Goal: Information Seeking & Learning: Find specific fact

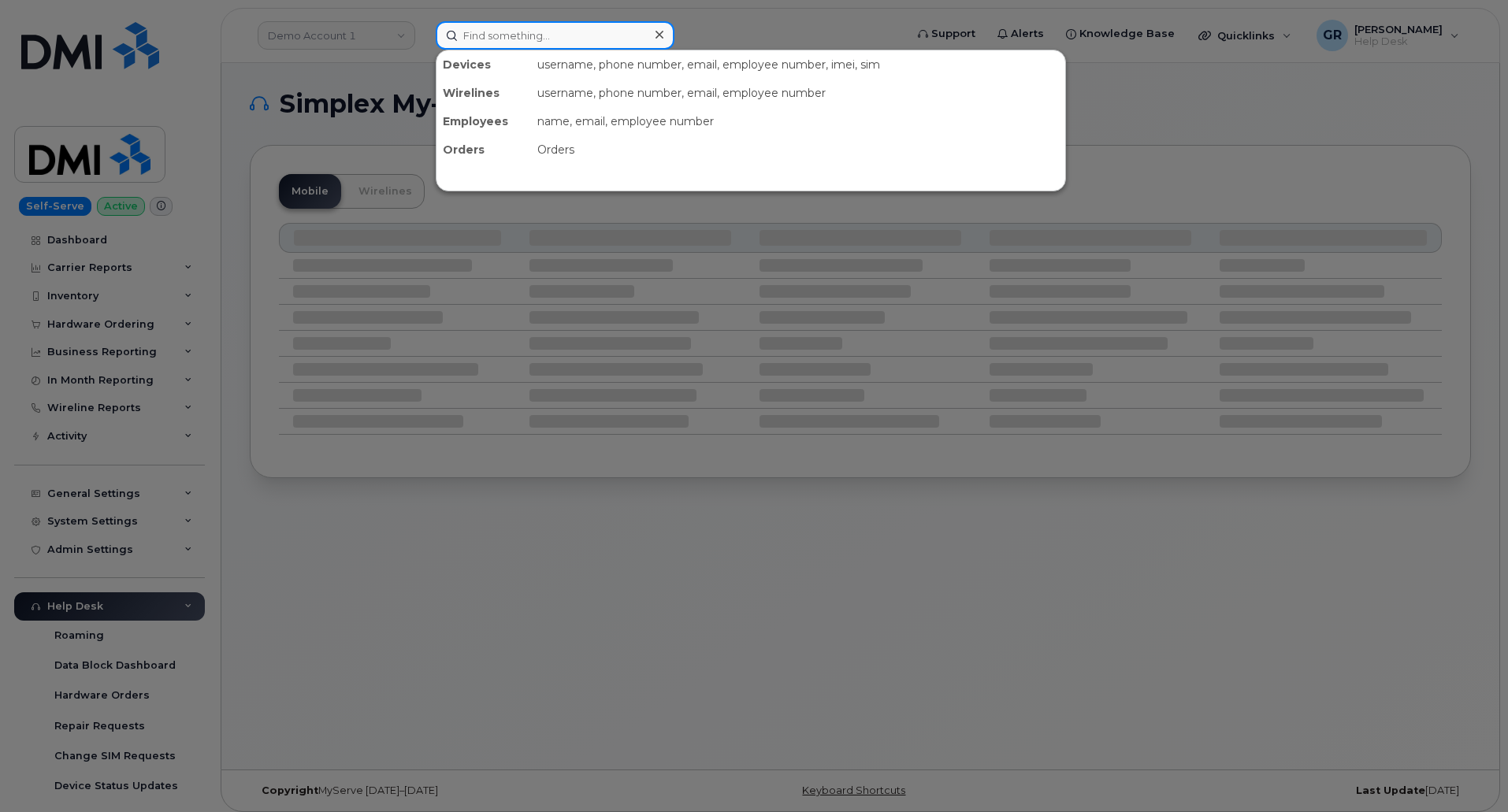
click at [586, 30] on input at bounding box center [554, 36] width 238 height 28
paste input "301049"
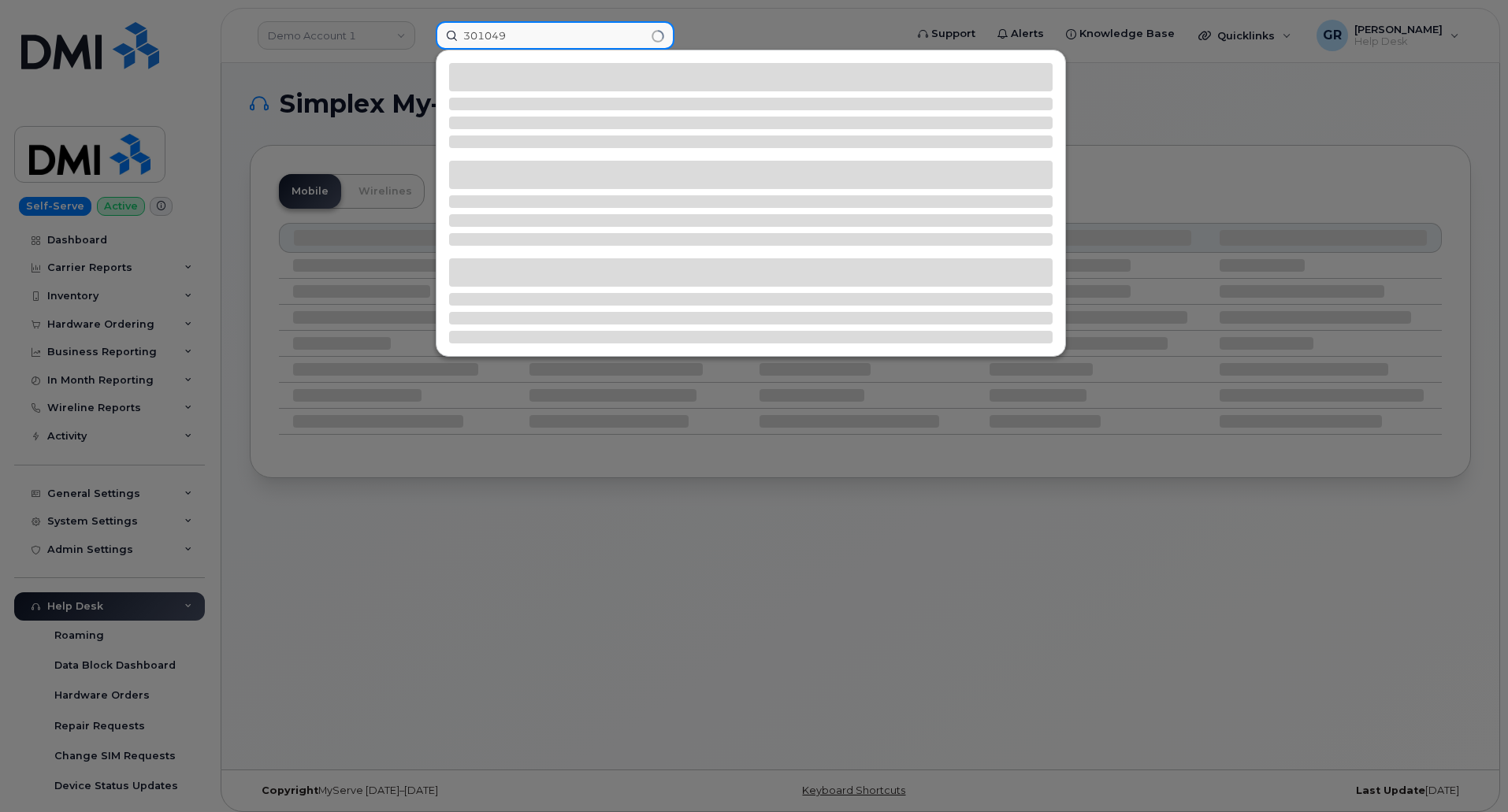
type input "301049"
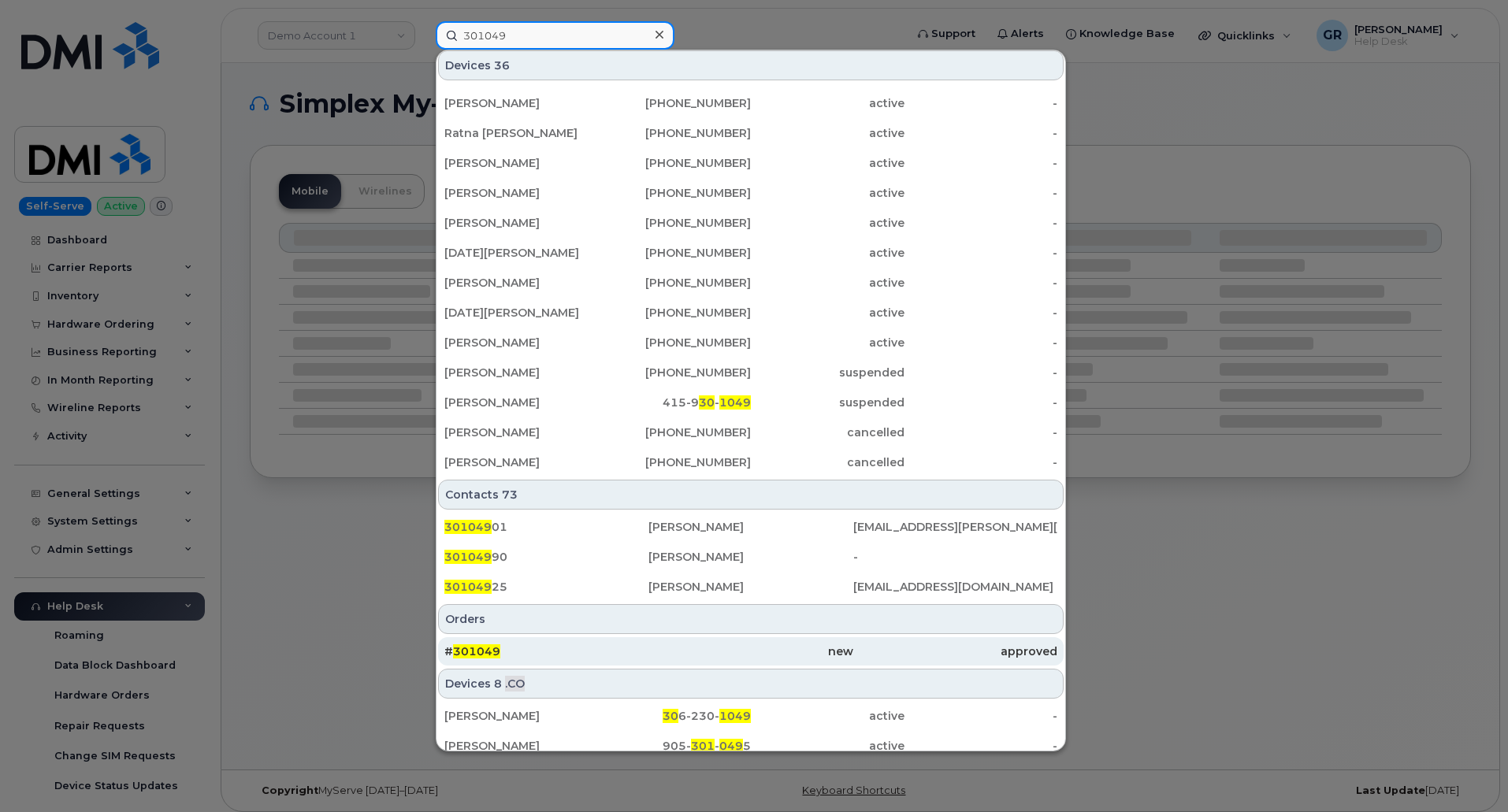
scroll to position [236, 0]
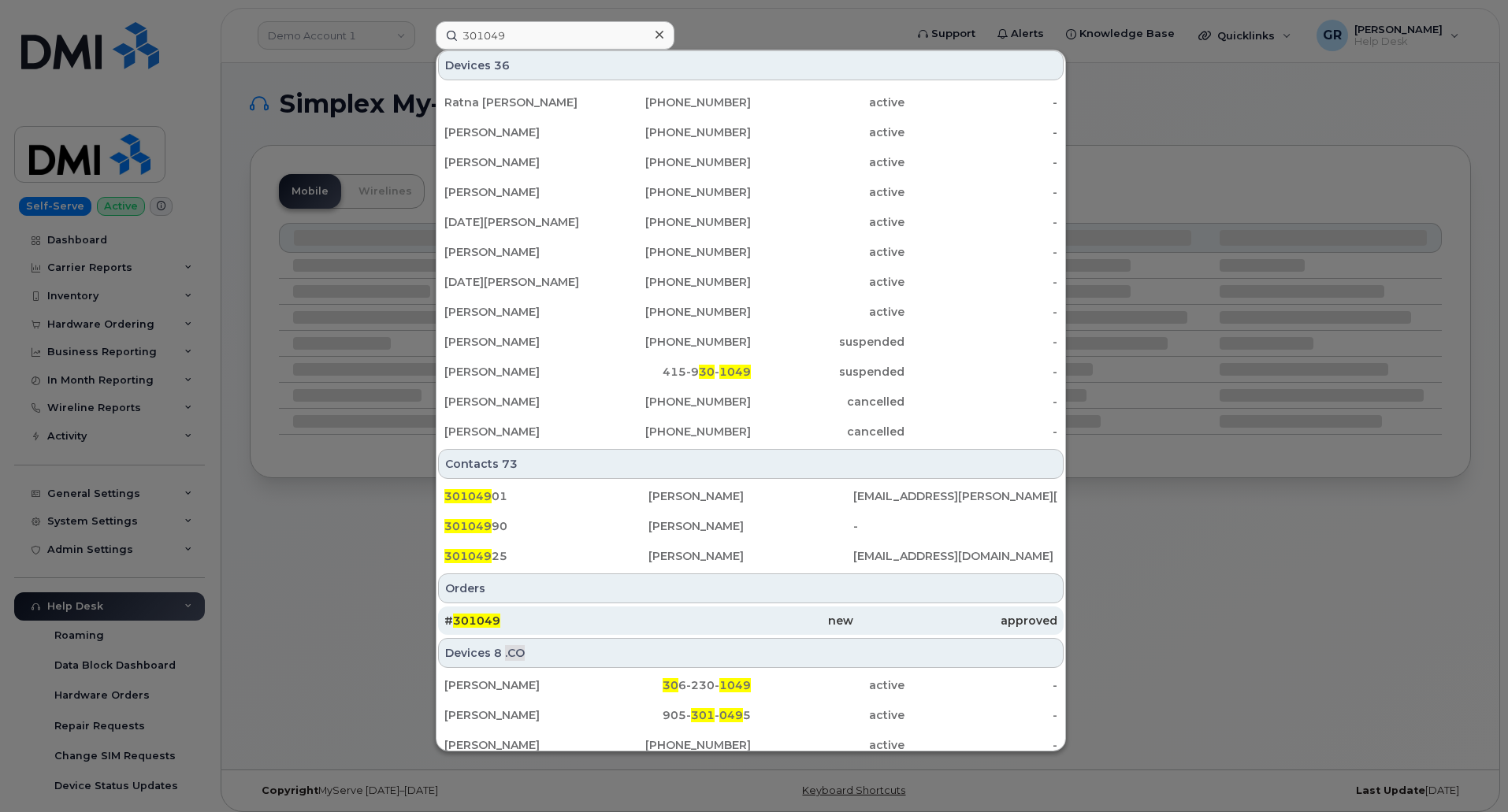
click at [581, 623] on div "# 301049" at bounding box center [547, 621] width 205 height 16
click at [564, 618] on div "# 301049" at bounding box center [547, 621] width 205 height 16
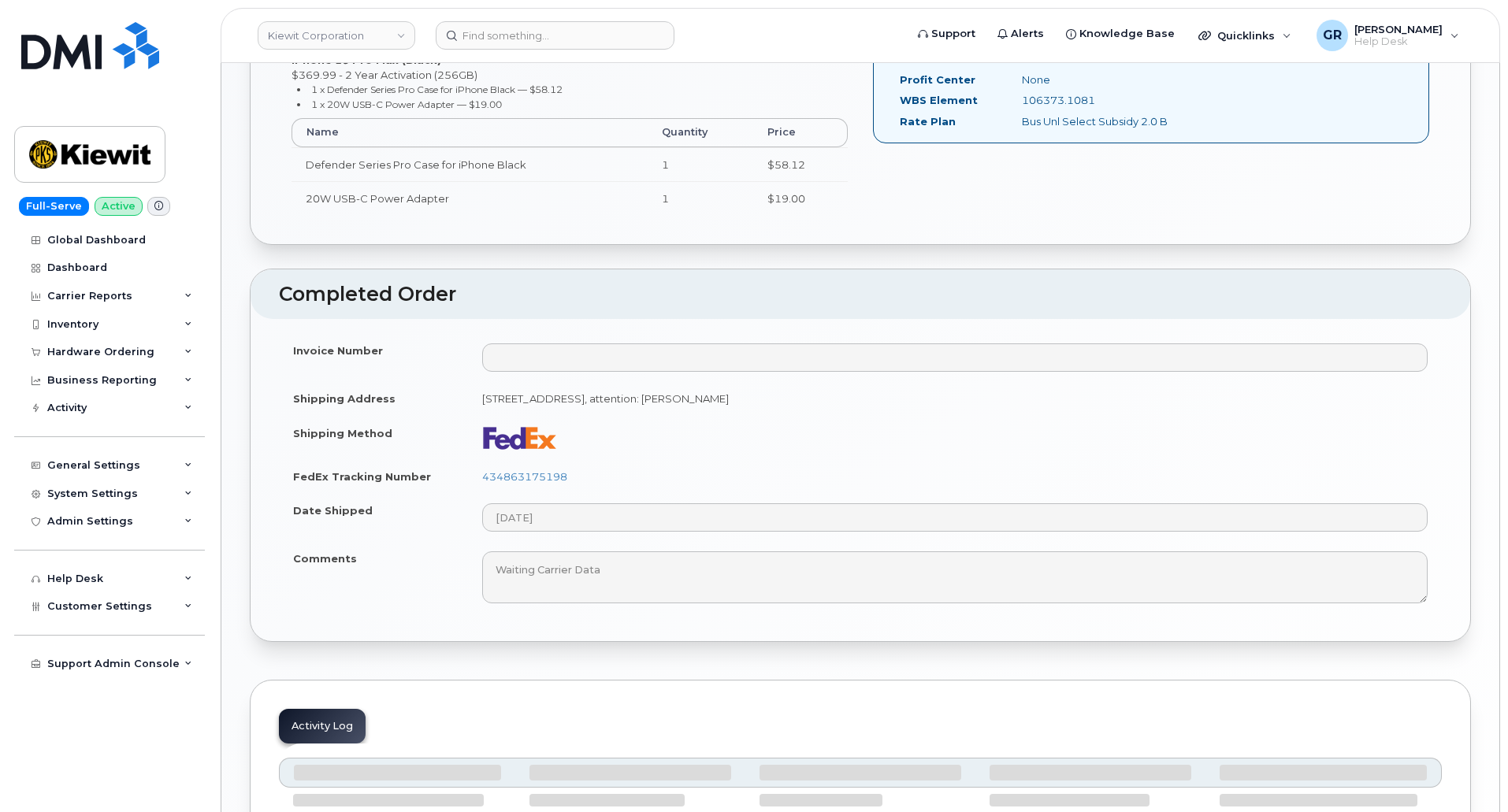
scroll to position [630, 0]
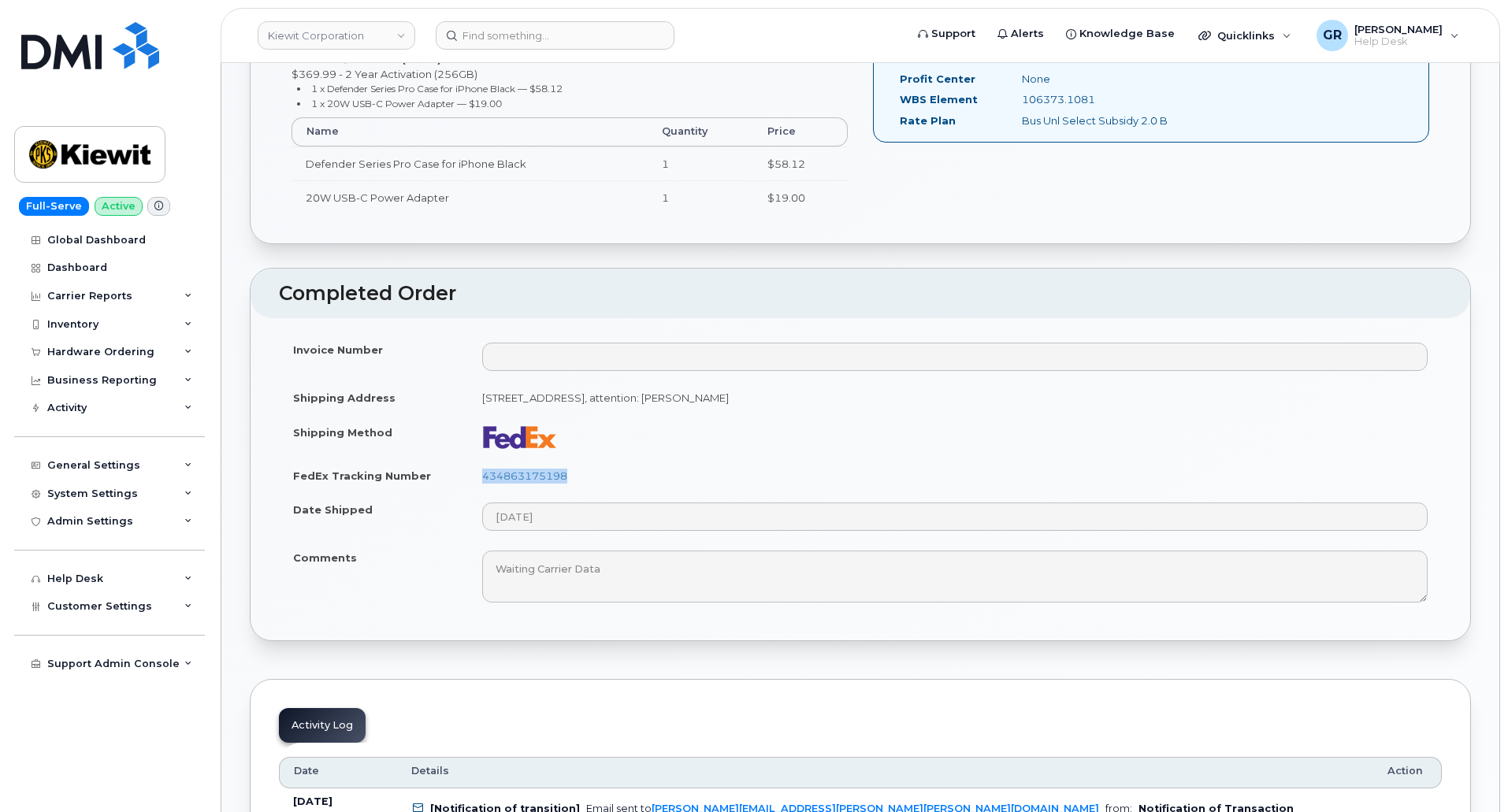
drag, startPoint x: 575, startPoint y: 481, endPoint x: 482, endPoint y: 482, distance: 93.0
click at [482, 482] on td "434863175198" at bounding box center [956, 476] width 975 height 35
copy link "434863175198"
click at [650, 474] on td "434863175198" at bounding box center [956, 476] width 975 height 35
drag, startPoint x: 608, startPoint y: 484, endPoint x: 479, endPoint y: 487, distance: 129.0
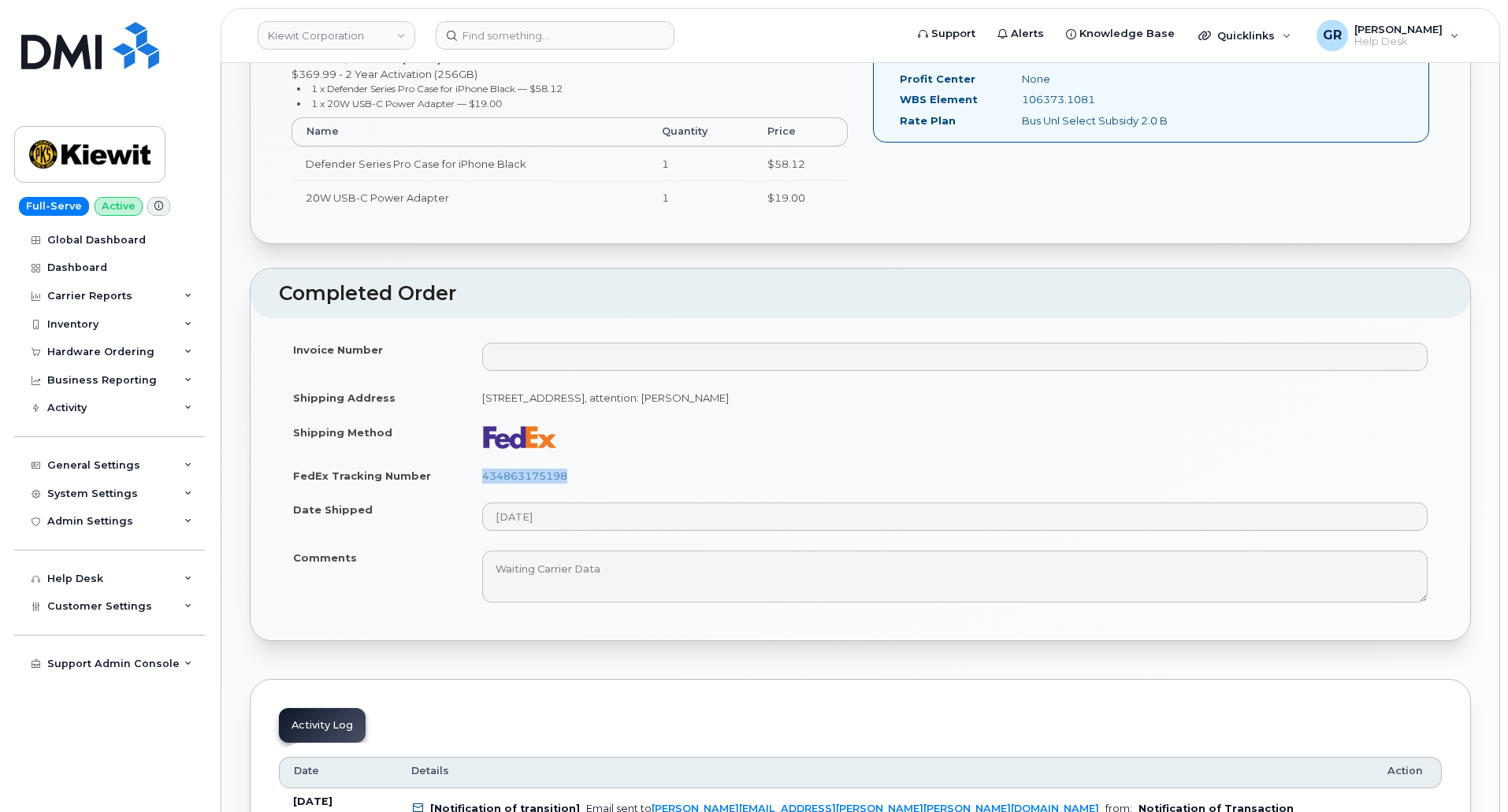
click at [479, 487] on td "434863175198" at bounding box center [956, 476] width 975 height 35
copy link "434863175198"
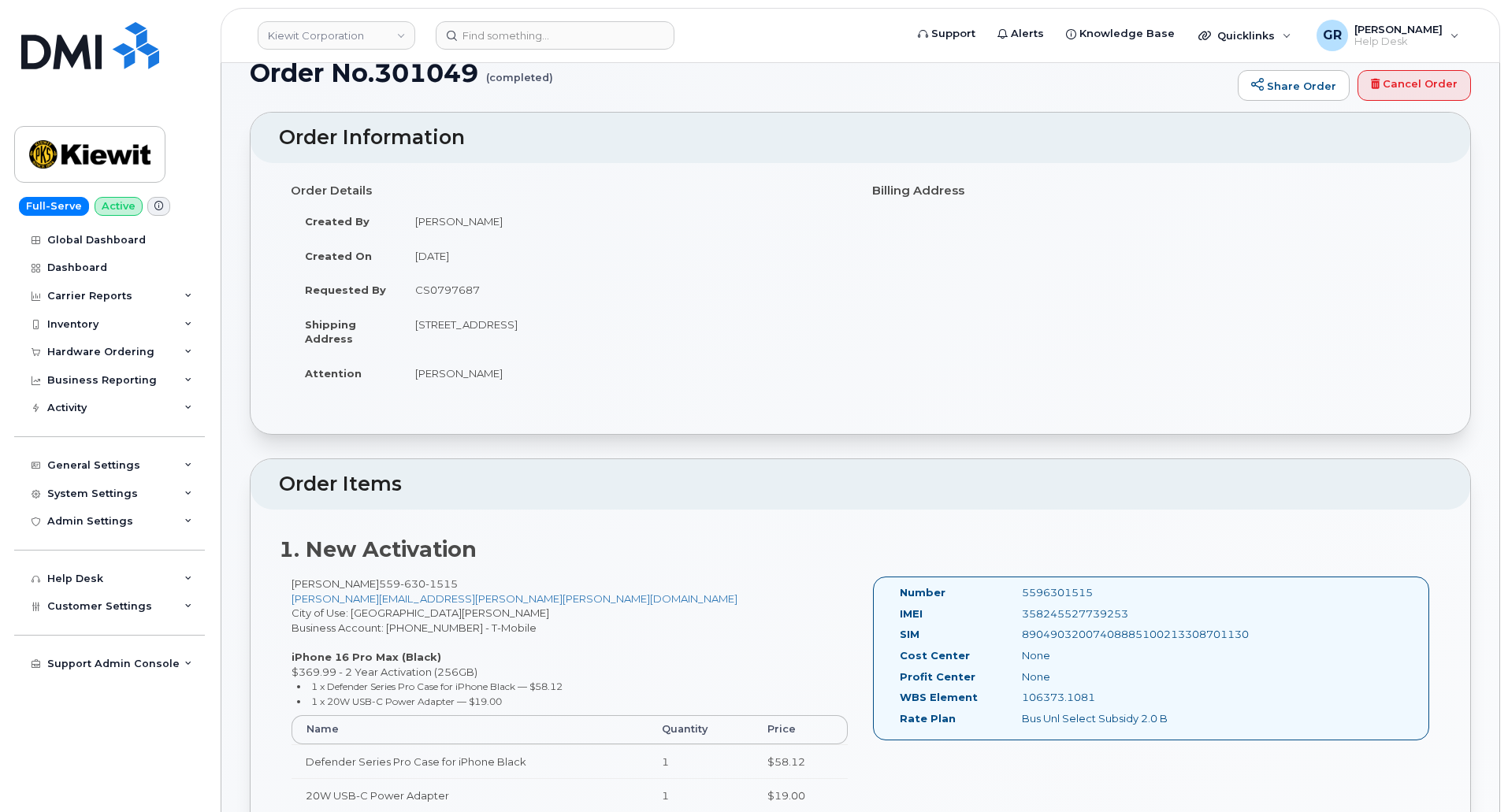
scroll to position [0, 0]
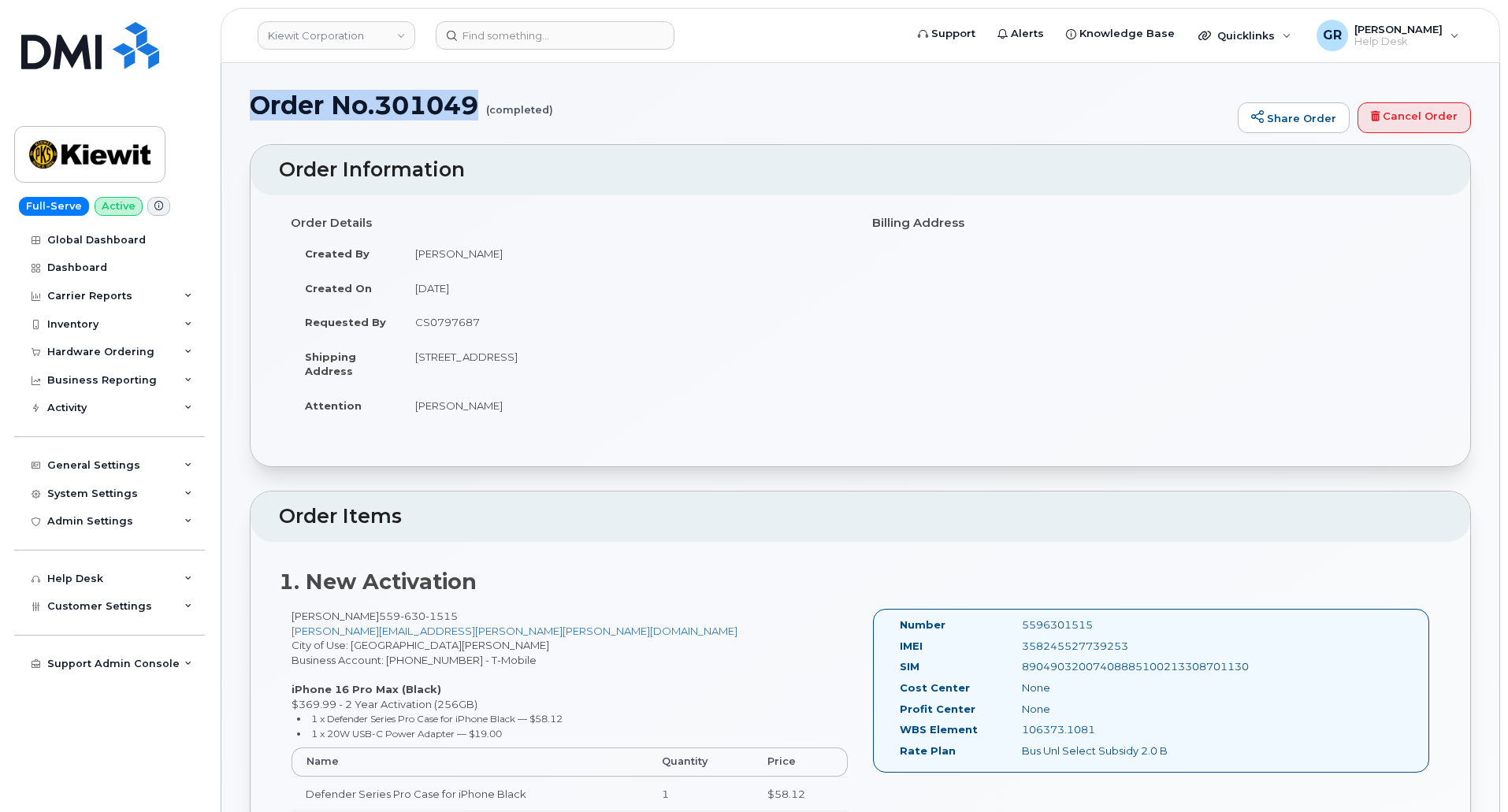
drag, startPoint x: 251, startPoint y: 111, endPoint x: 485, endPoint y: 100, distance: 234.3
copy h1 "Order No.301049"
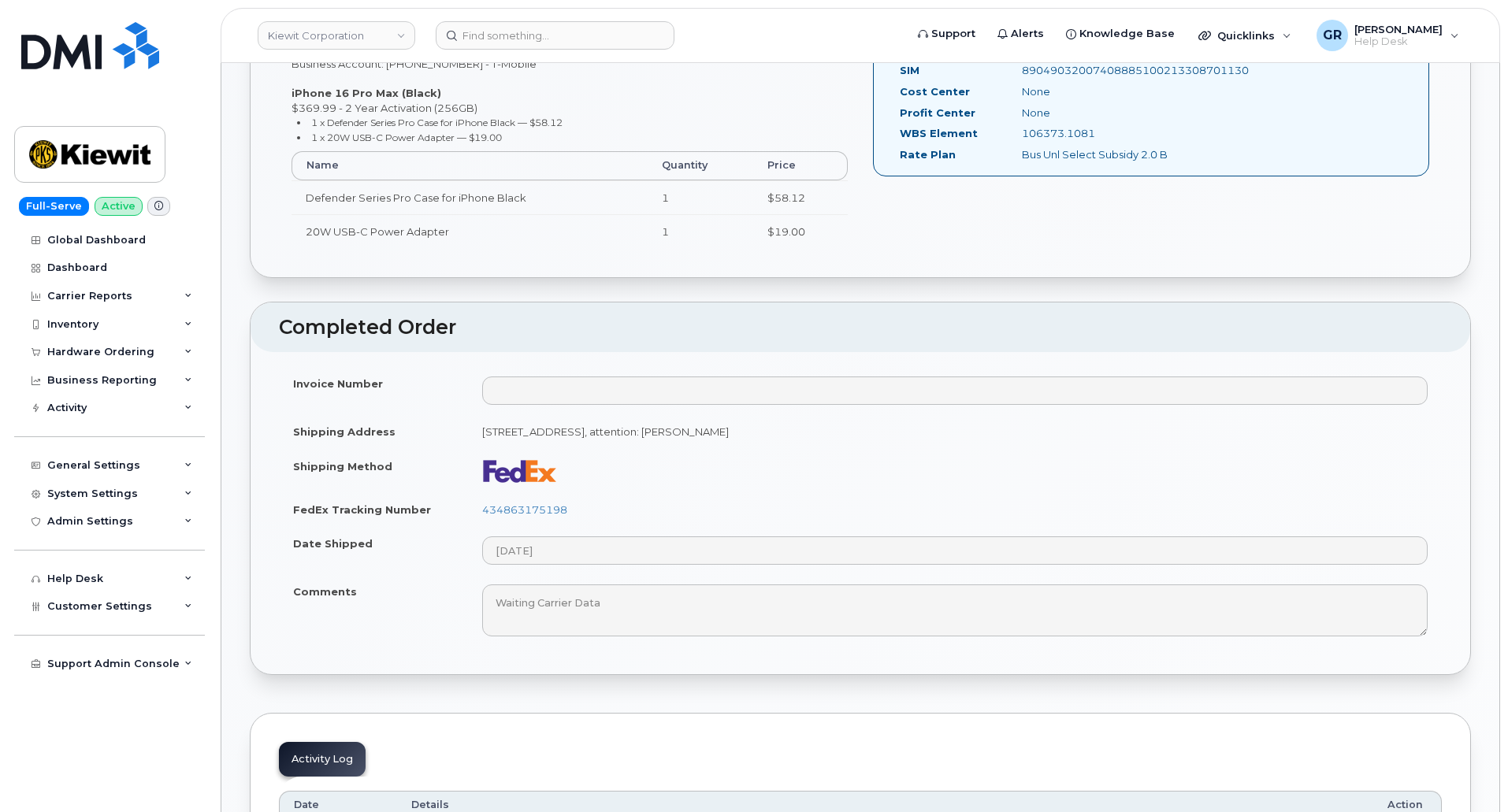
scroll to position [630, 0]
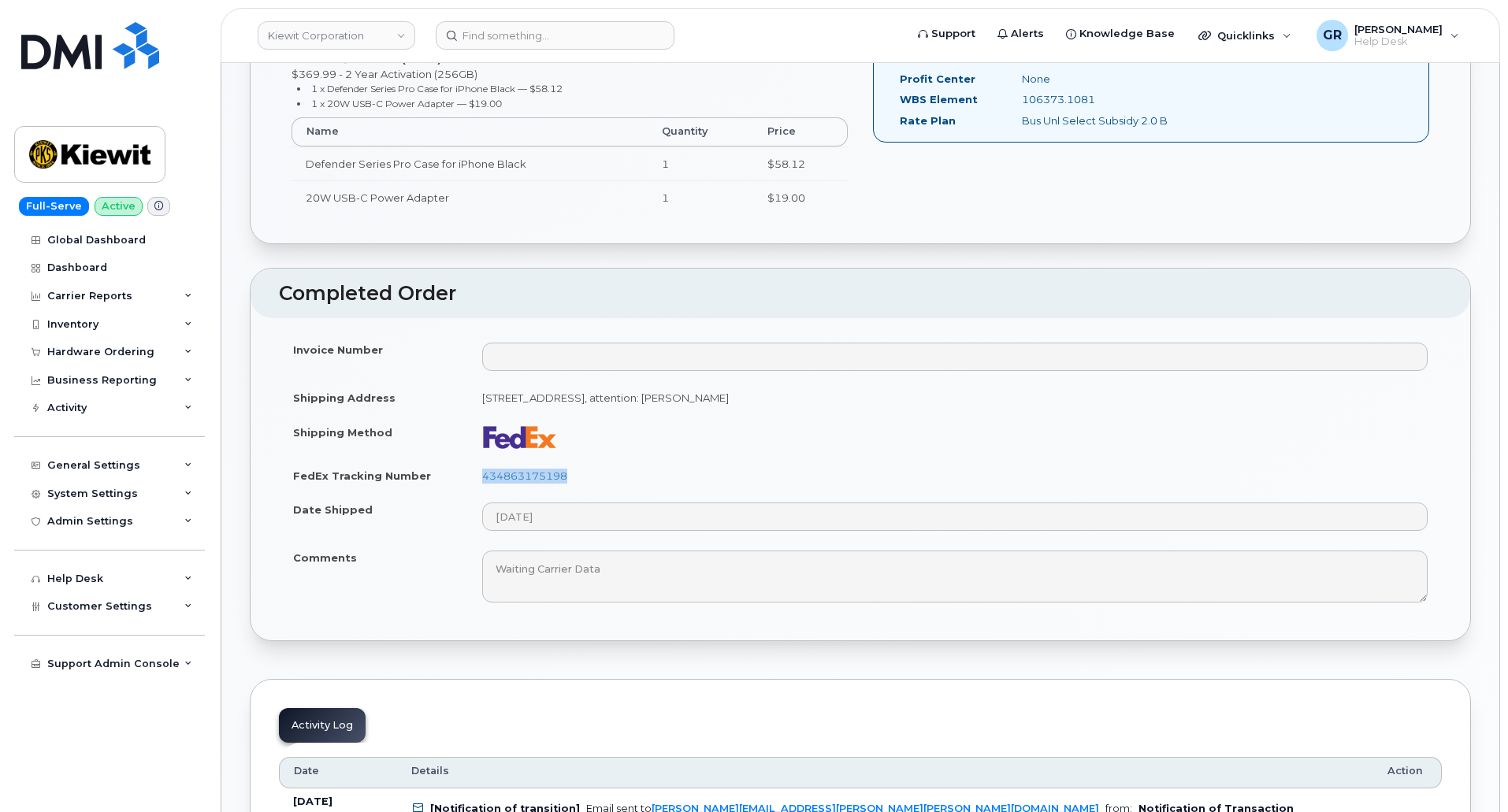
drag, startPoint x: 537, startPoint y: 479, endPoint x: 480, endPoint y: 482, distance: 57.1
click at [480, 482] on td "434863175198" at bounding box center [956, 476] width 975 height 35
copy link "434863175198"
drag, startPoint x: 484, startPoint y: 398, endPoint x: 846, endPoint y: 320, distance: 370.3
click at [969, 391] on td "118 Caddo Drive Abilene, TX 79602, Abilene, TX, 79602, USA, attention: JEFF RICE" at bounding box center [956, 398] width 975 height 35
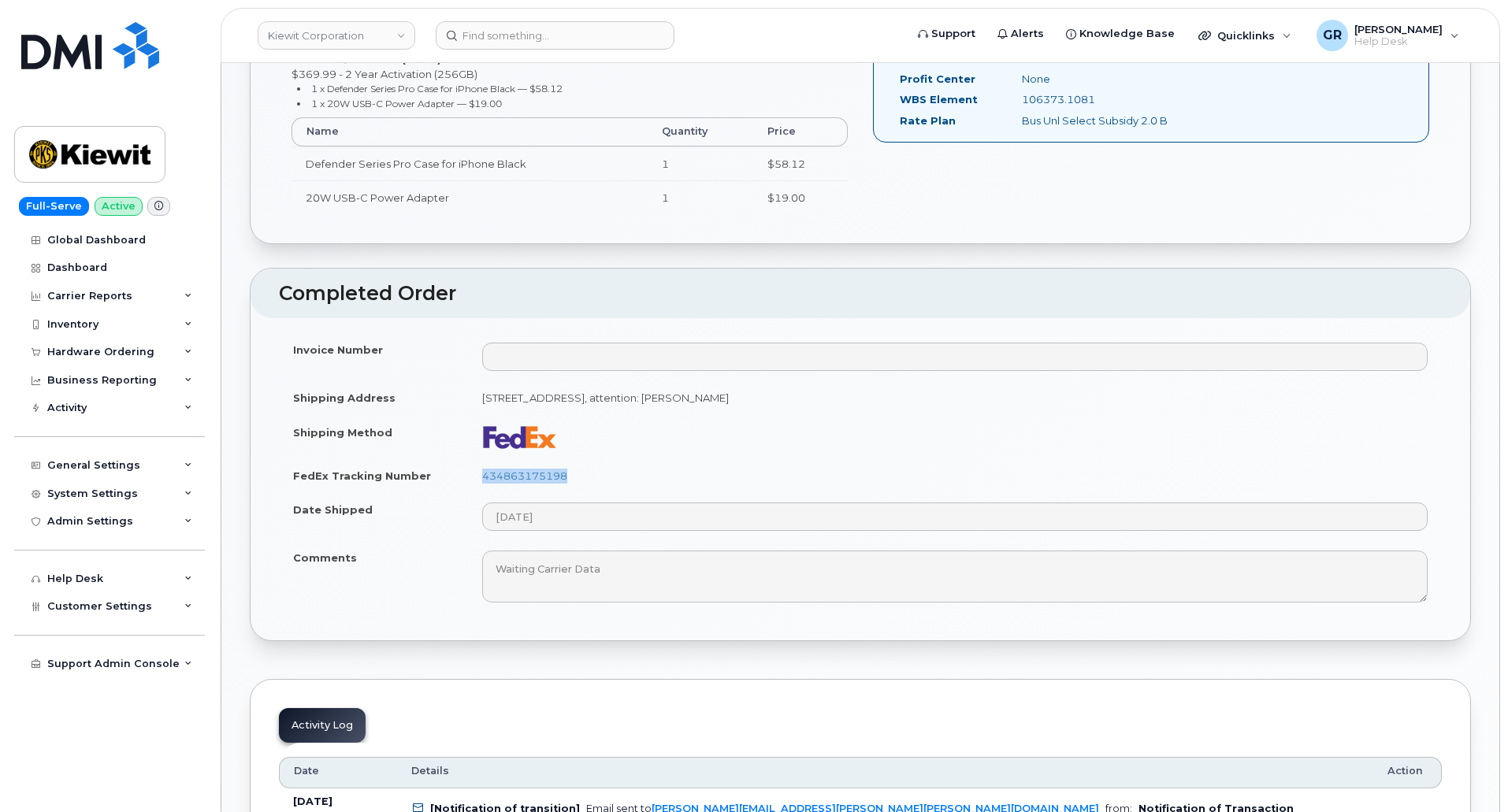
copy td "118 Caddo Drive Abilene, TX 79602, Abilene, TX, 79602, USA, attention: JEFF RICE"
click at [582, 283] on h2 "Completed Order" at bounding box center [861, 293] width 1163 height 22
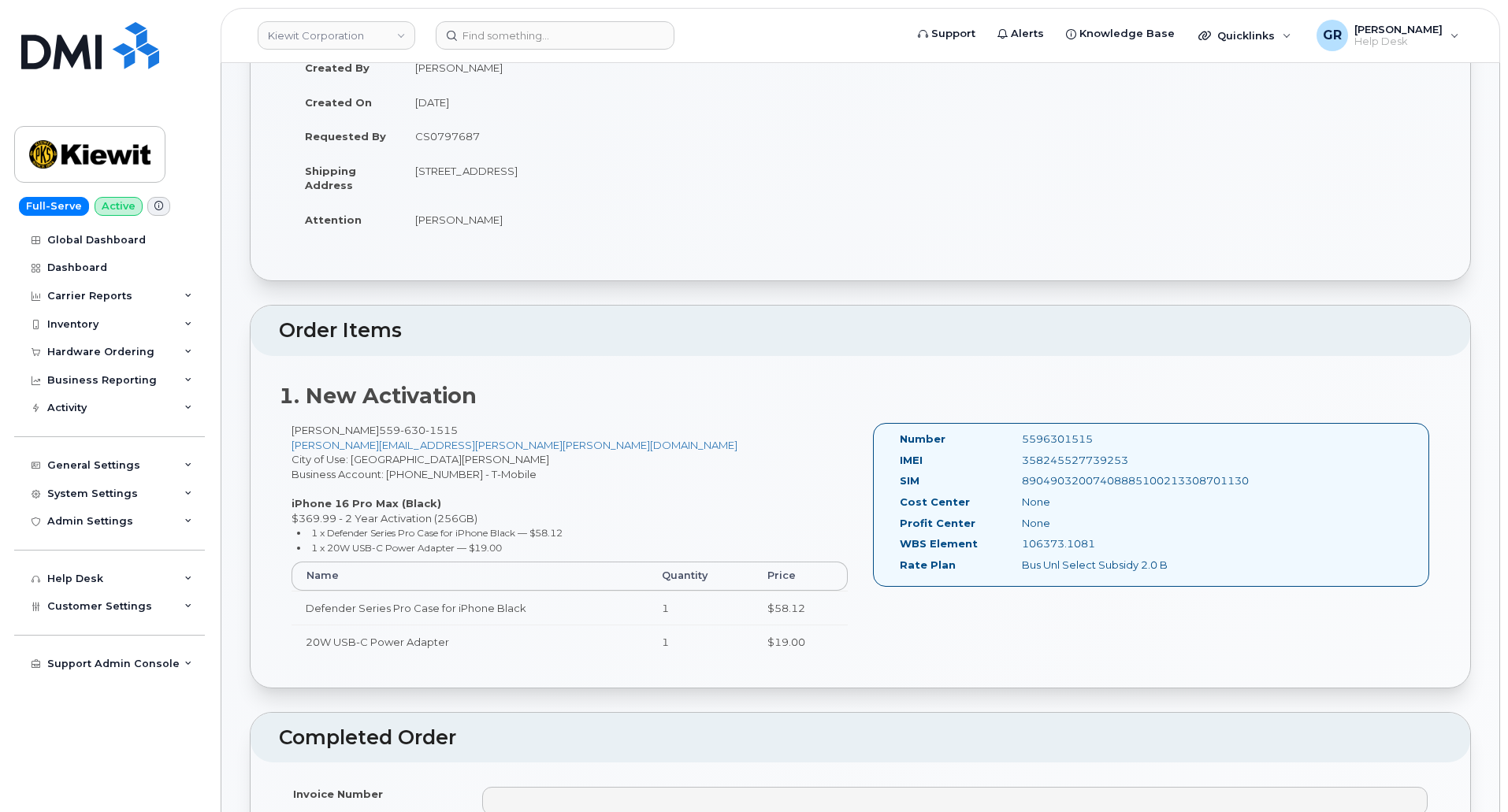
scroll to position [157, 0]
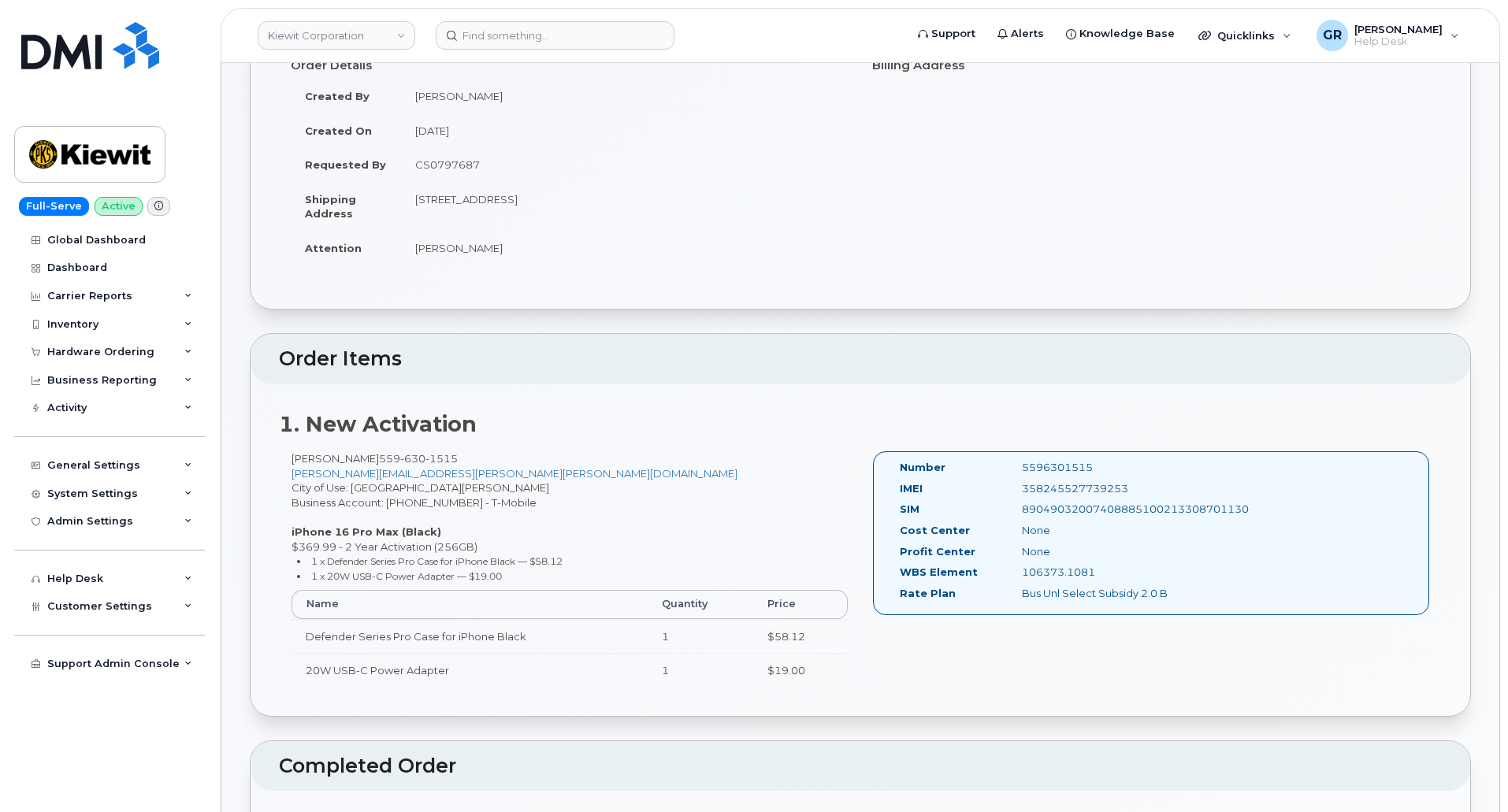
drag, startPoint x: 1026, startPoint y: 488, endPoint x: 1159, endPoint y: 491, distance: 133.0
click at [1159, 491] on div "358245527739253" at bounding box center [1096, 489] width 172 height 15
copy div "358245527739253"
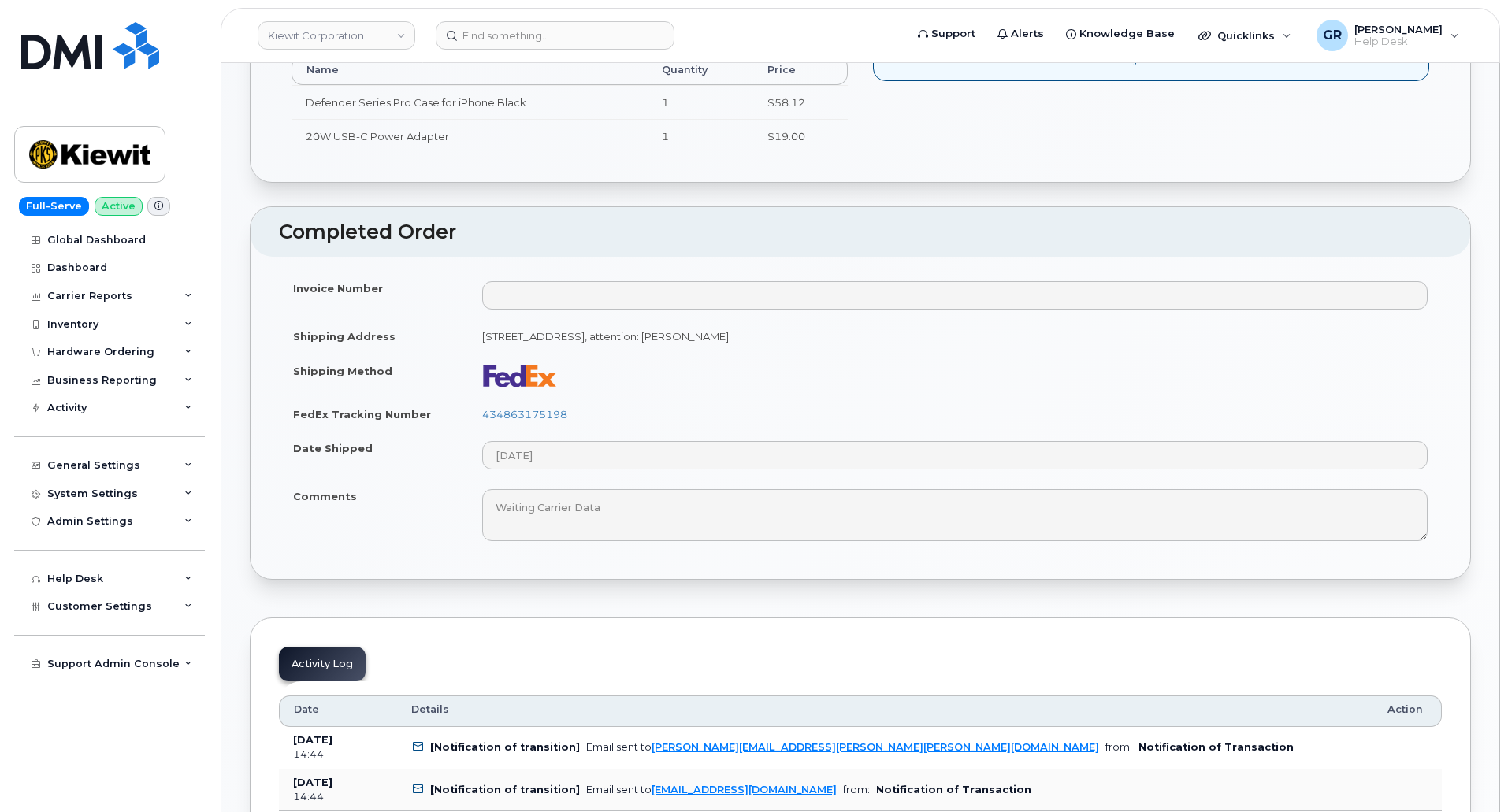
scroll to position [709, 0]
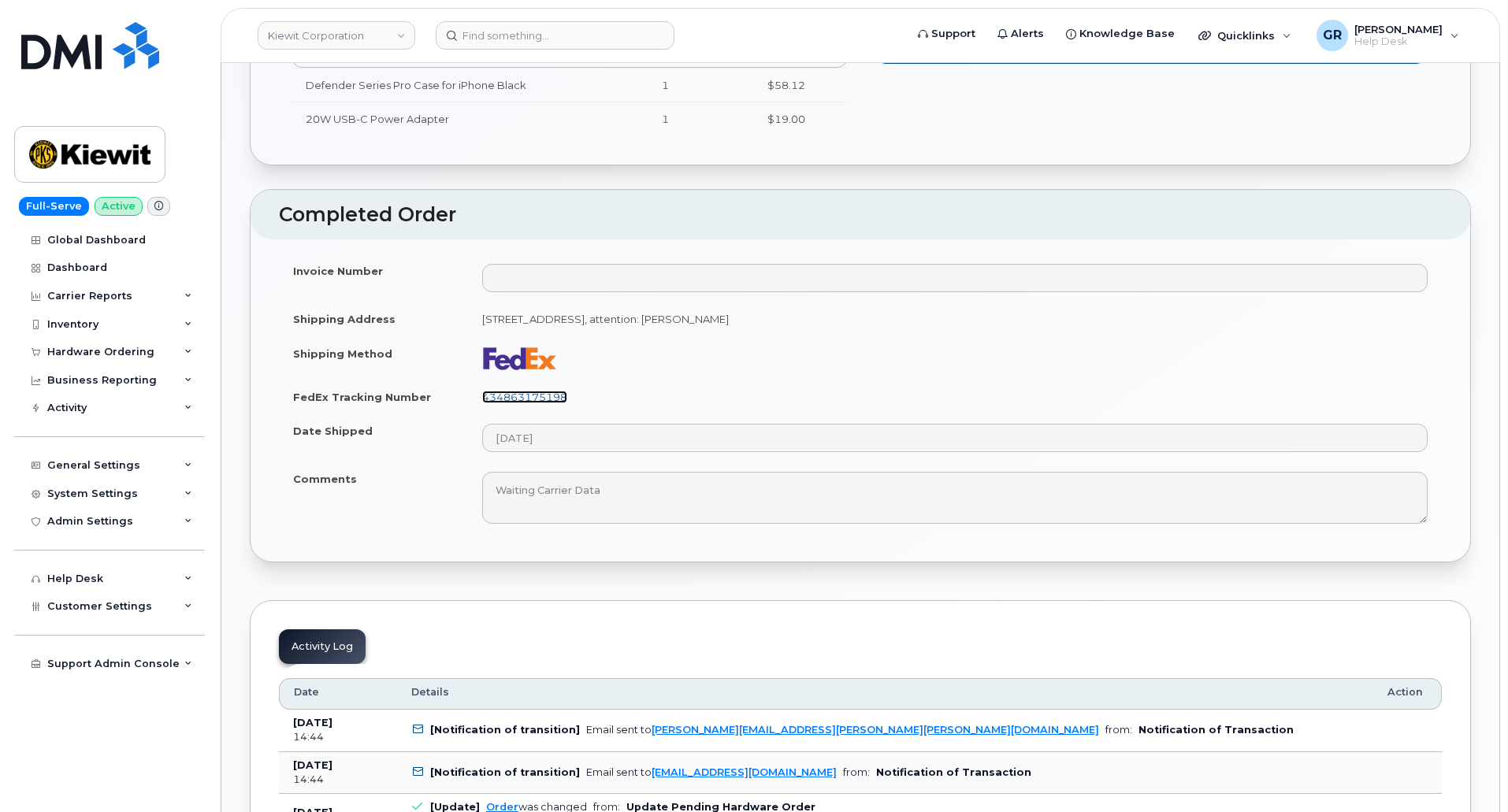
click at [541, 393] on link "434863175198" at bounding box center [525, 397] width 85 height 12
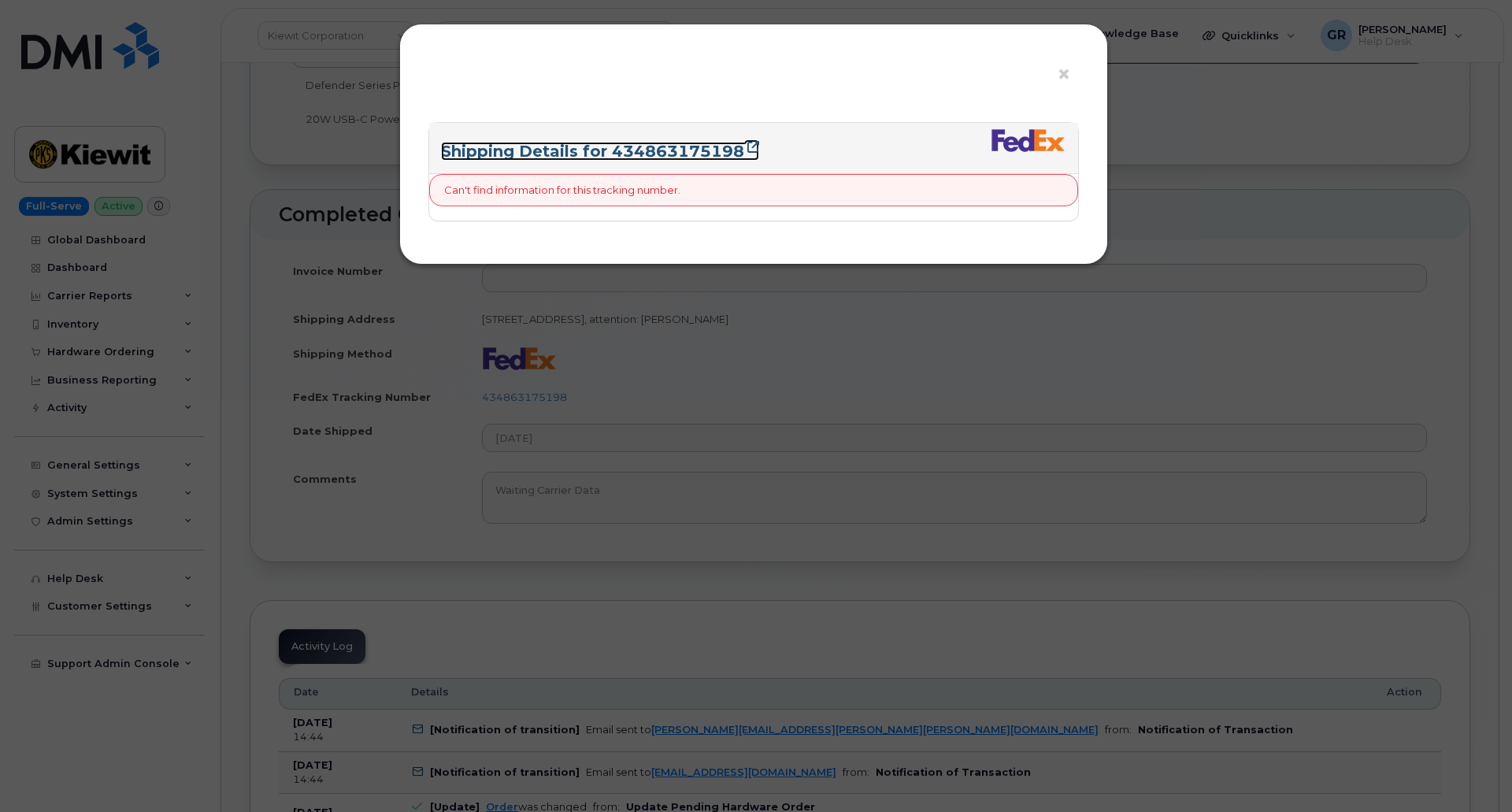
click at [625, 146] on link "Shipping Details for 434863175198" at bounding box center [600, 152] width 318 height 19
click at [272, 61] on div "× Shipping Details for 434863175198 Can't find information for this tracking nu…" at bounding box center [756, 406] width 1512 height 812
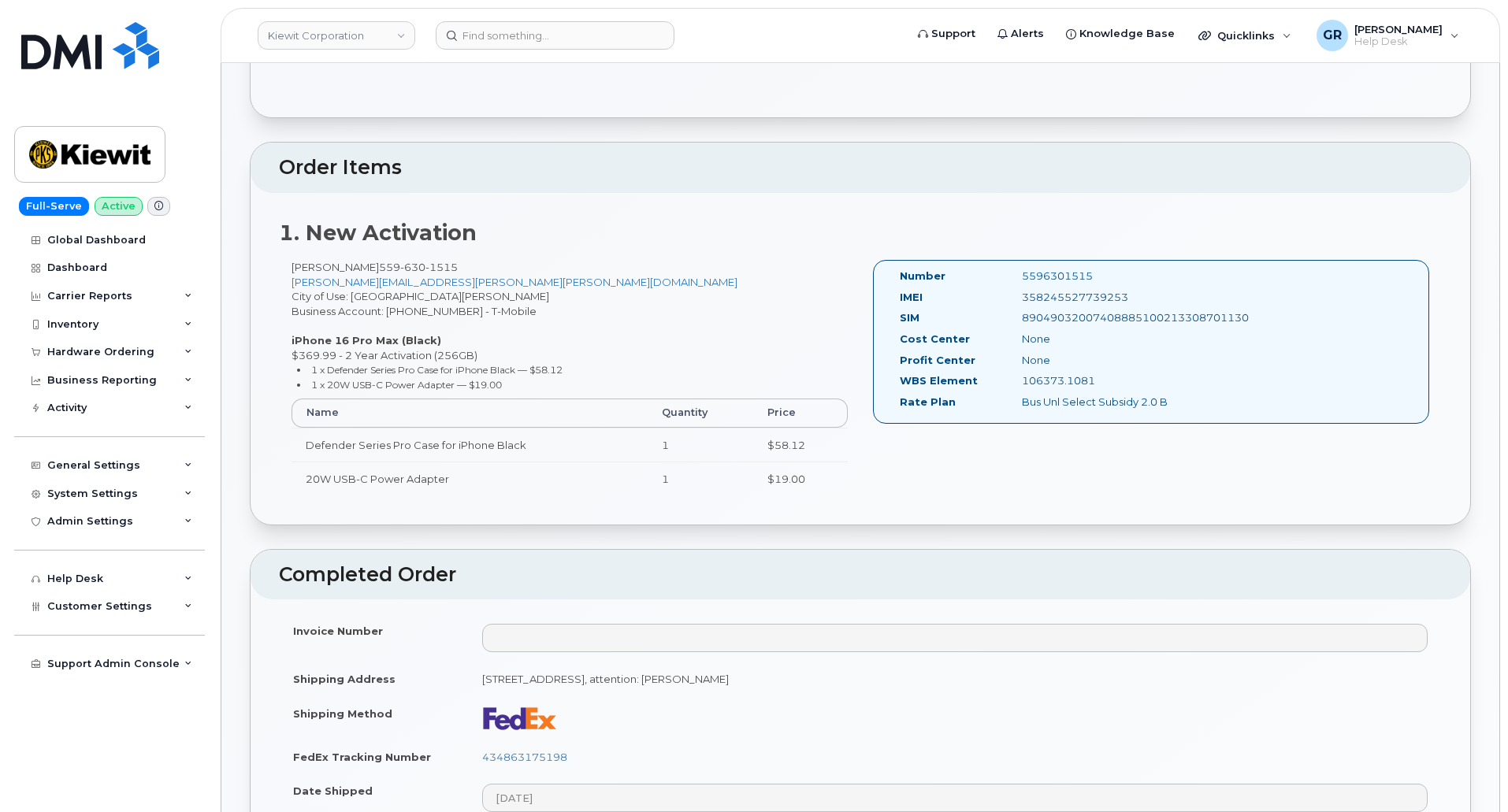
scroll to position [315, 0]
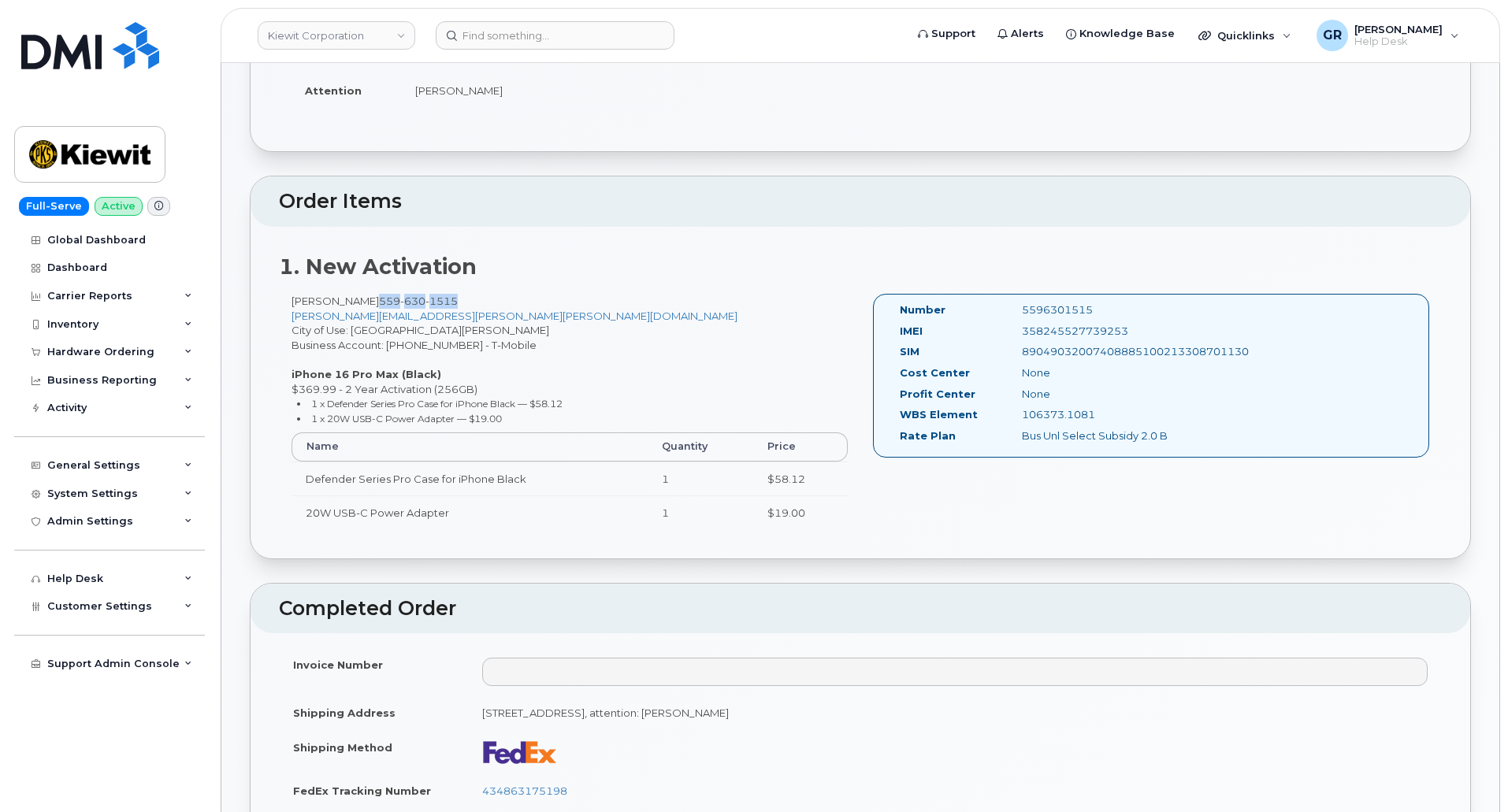
drag, startPoint x: 435, startPoint y: 304, endPoint x: 353, endPoint y: 302, distance: 82.0
click at [353, 302] on div "Jeffrey Rice 559 630 1515 JEFF.RICE@KIEWIT.COM City of Use: San Joaquin Busines…" at bounding box center [569, 418] width 582 height 250
copy span "559 630 1515"
click at [535, 26] on input at bounding box center [554, 36] width 238 height 28
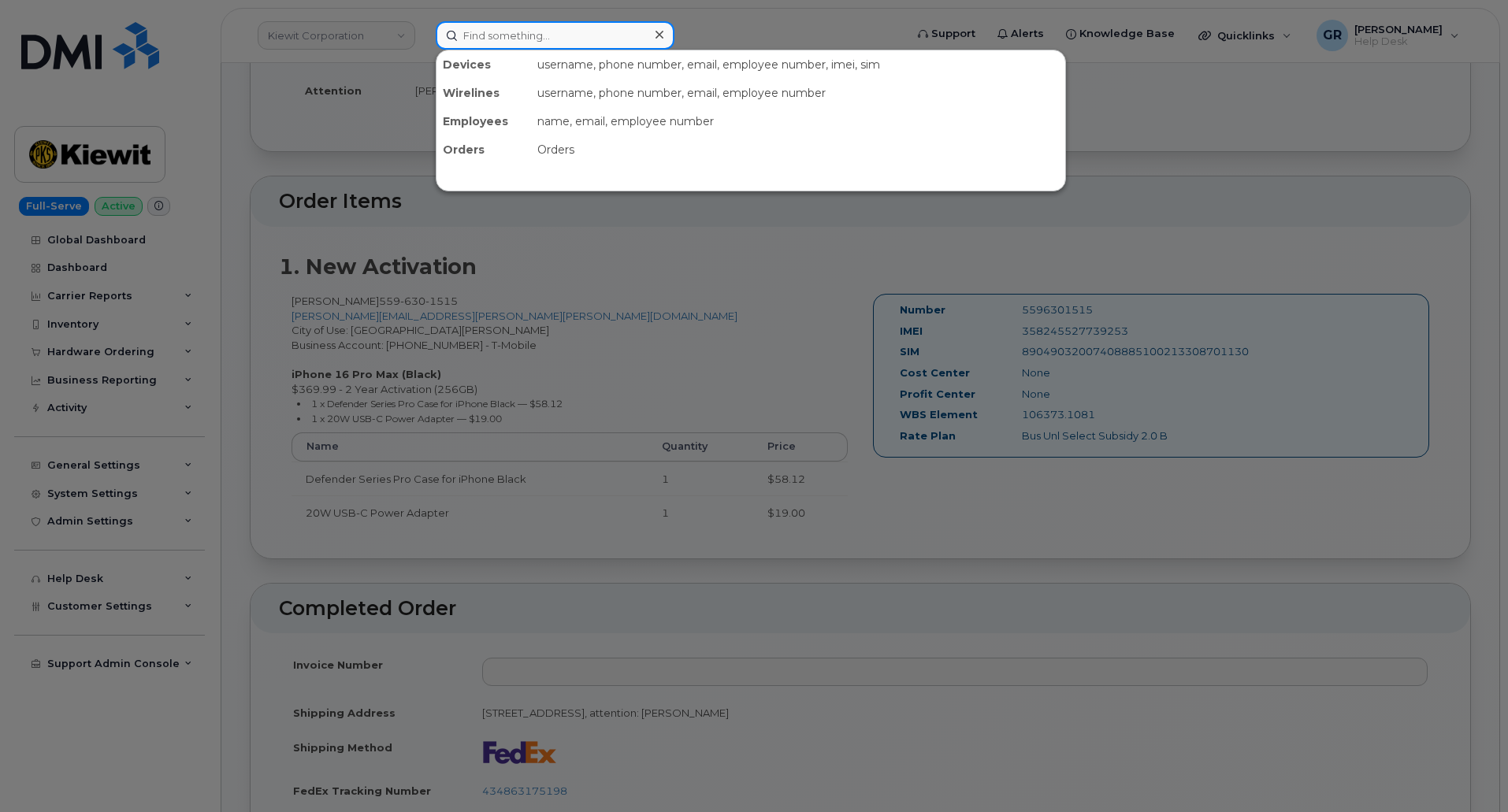
paste input "5596301515"
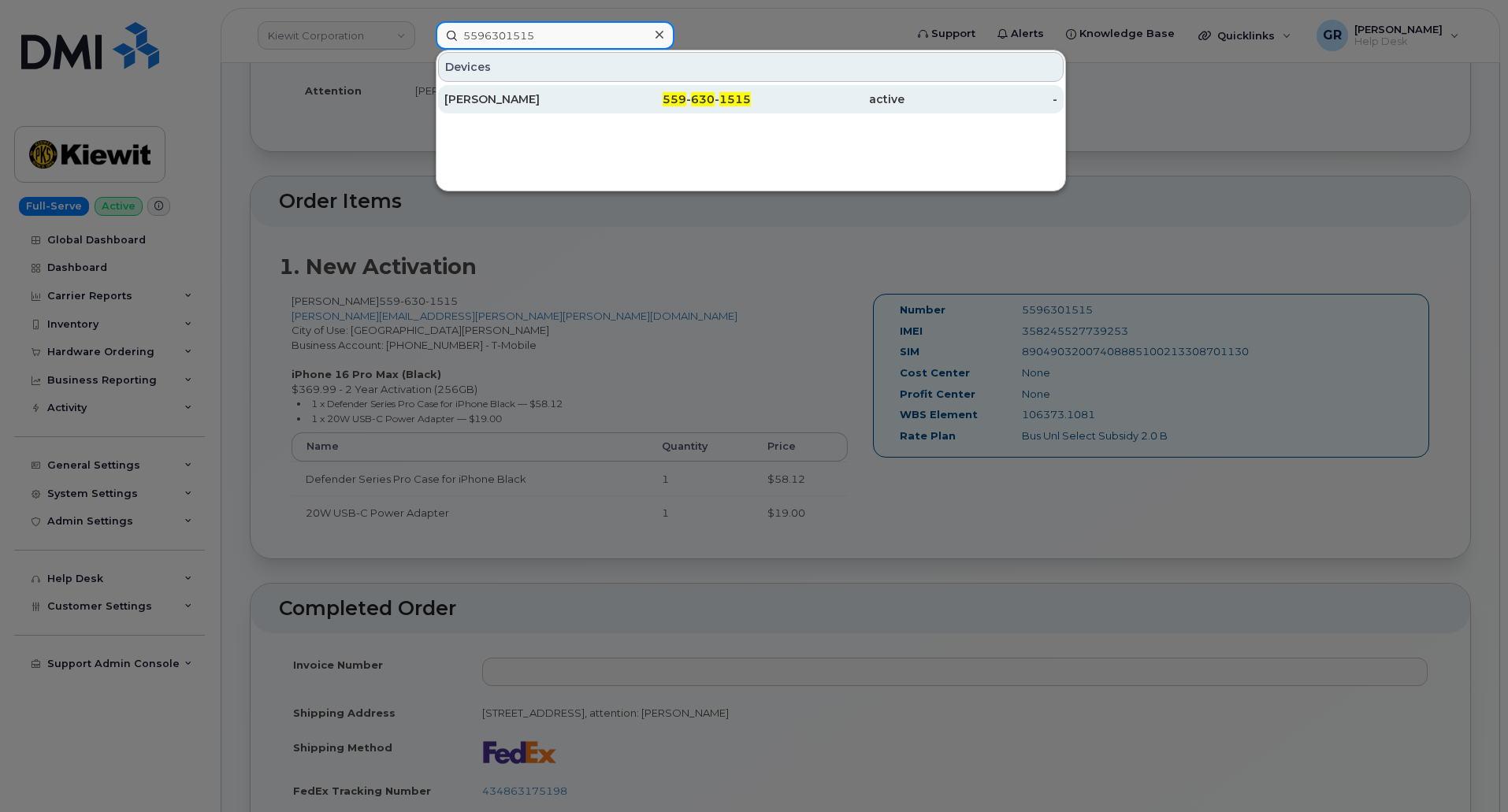
type input "5596301515"
click at [683, 102] on span "559" at bounding box center [674, 99] width 24 height 14
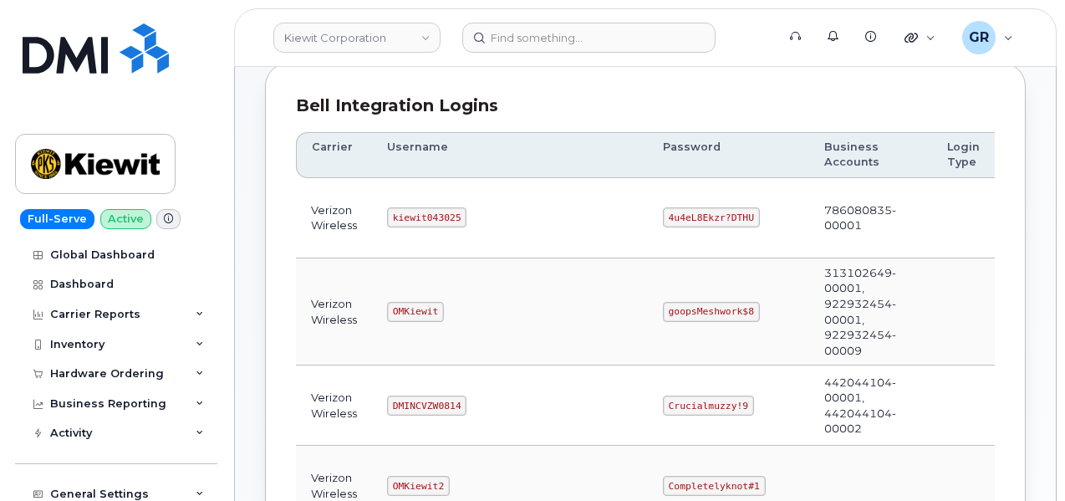
scroll to position [251, 0]
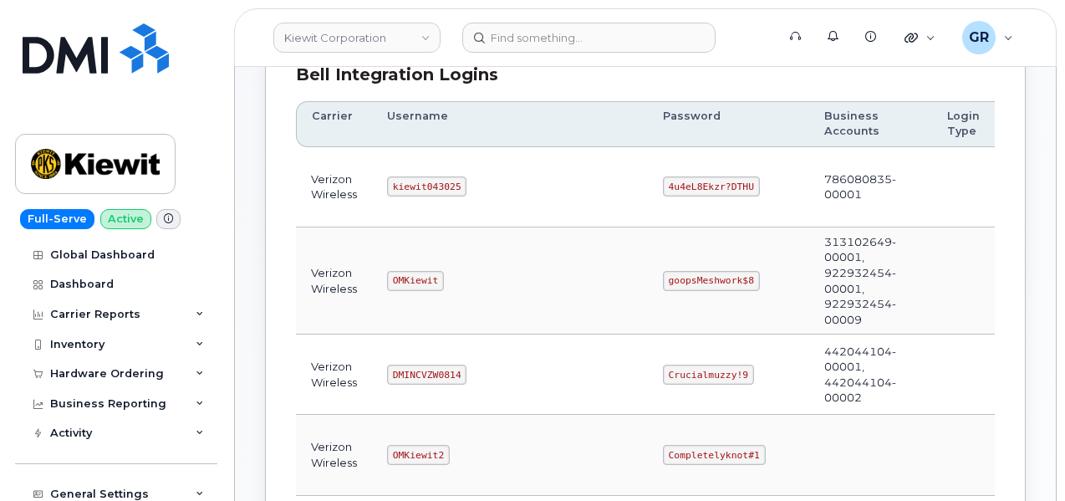
click at [663, 184] on code "4u4eL8Ekzr?DTHU" at bounding box center [711, 186] width 97 height 20
click at [663, 183] on code "4u4eL8Ekzr?DTHU" at bounding box center [711, 186] width 97 height 20
copy code "4u4eL8Ekzr?DTHU"
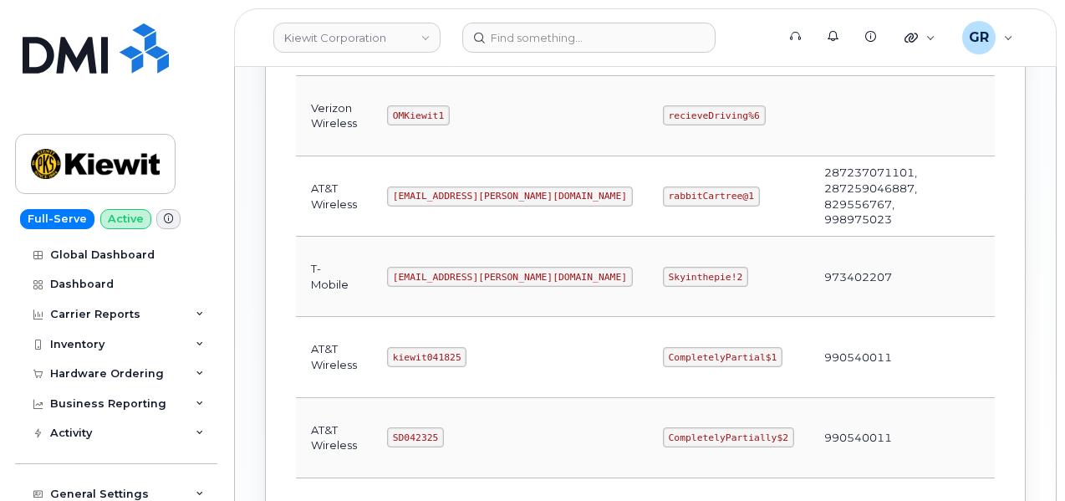
scroll to position [753, 0]
click at [438, 267] on code "[EMAIL_ADDRESS][PERSON_NAME][DOMAIN_NAME]" at bounding box center [510, 275] width 246 height 20
copy code "[EMAIL_ADDRESS][PERSON_NAME][DOMAIN_NAME]"
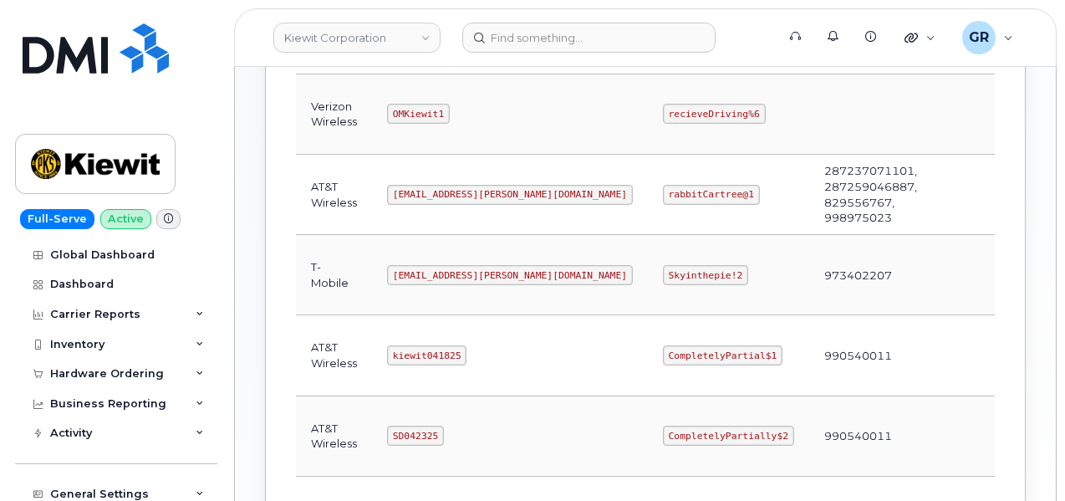
click at [663, 269] on code "Skyinthepie!2" at bounding box center [705, 275] width 85 height 20
copy code "Skyinthepie!2"
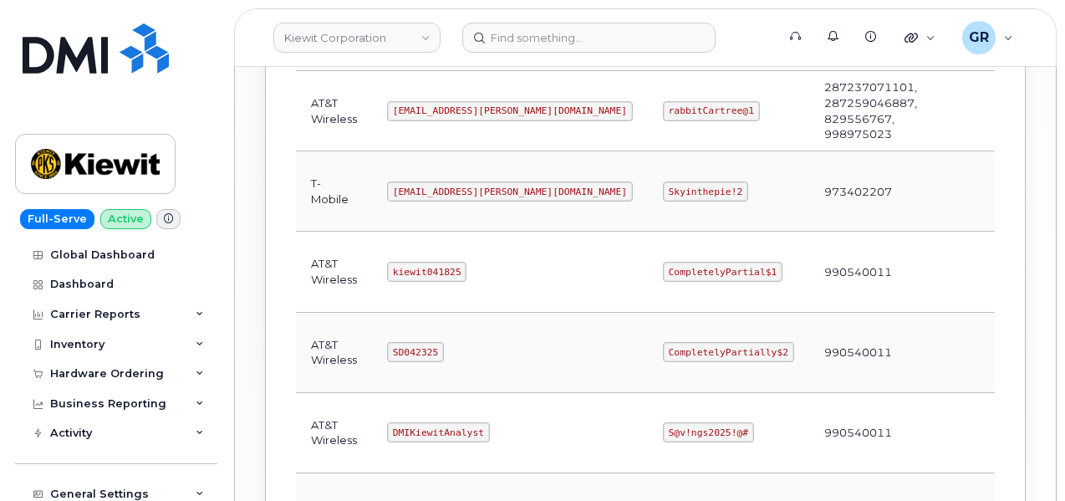
click at [410, 108] on code "[EMAIL_ADDRESS][PERSON_NAME][DOMAIN_NAME]" at bounding box center [510, 111] width 246 height 20
click at [414, 106] on code "[EMAIL_ADDRESS][PERSON_NAME][DOMAIN_NAME]" at bounding box center [510, 111] width 246 height 20
click at [456, 111] on code "[EMAIL_ADDRESS][PERSON_NAME][DOMAIN_NAME]" at bounding box center [510, 111] width 246 height 20
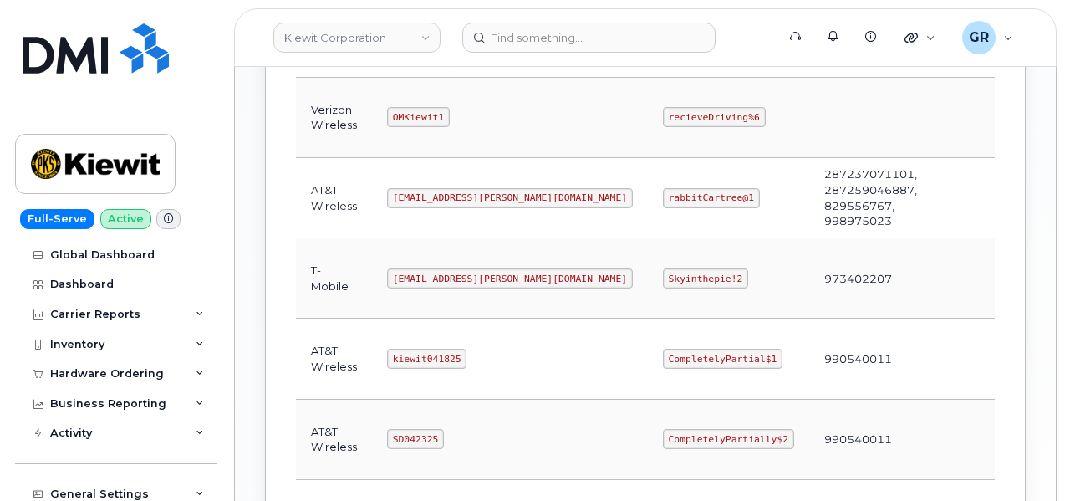
scroll to position [669, 0]
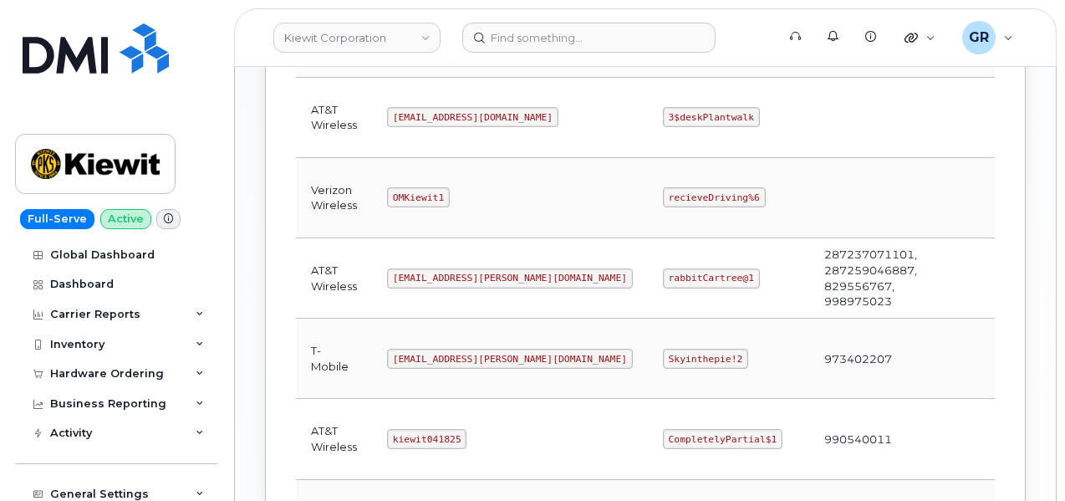
click at [447, 272] on code "[EMAIL_ADDRESS][PERSON_NAME][DOMAIN_NAME]" at bounding box center [510, 278] width 246 height 20
copy code "[EMAIL_ADDRESS][PERSON_NAME][DOMAIN_NAME]"
click at [663, 272] on code "rabbitCartree@1" at bounding box center [711, 278] width 97 height 20
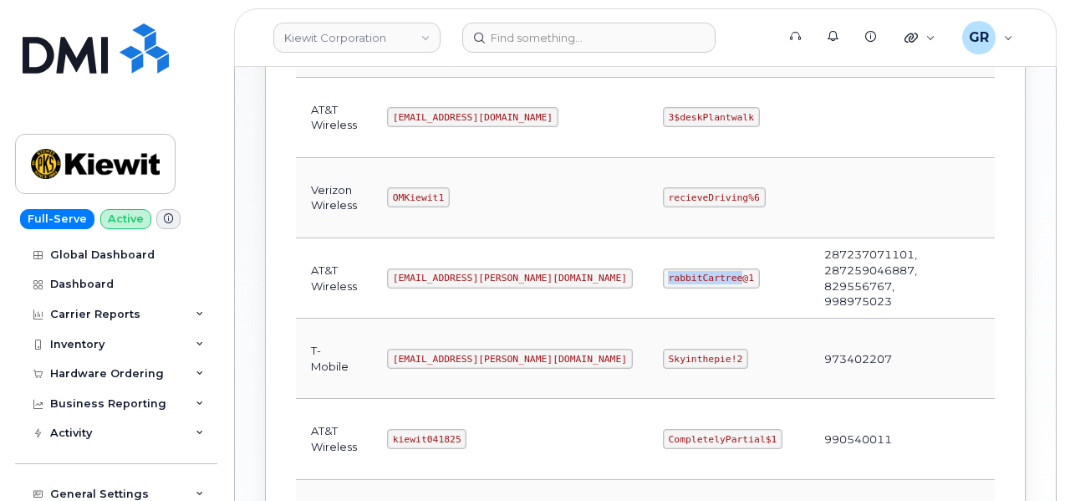
click at [663, 272] on code "rabbitCartree@1" at bounding box center [711, 278] width 97 height 20
copy code "rabbitCartree@1"
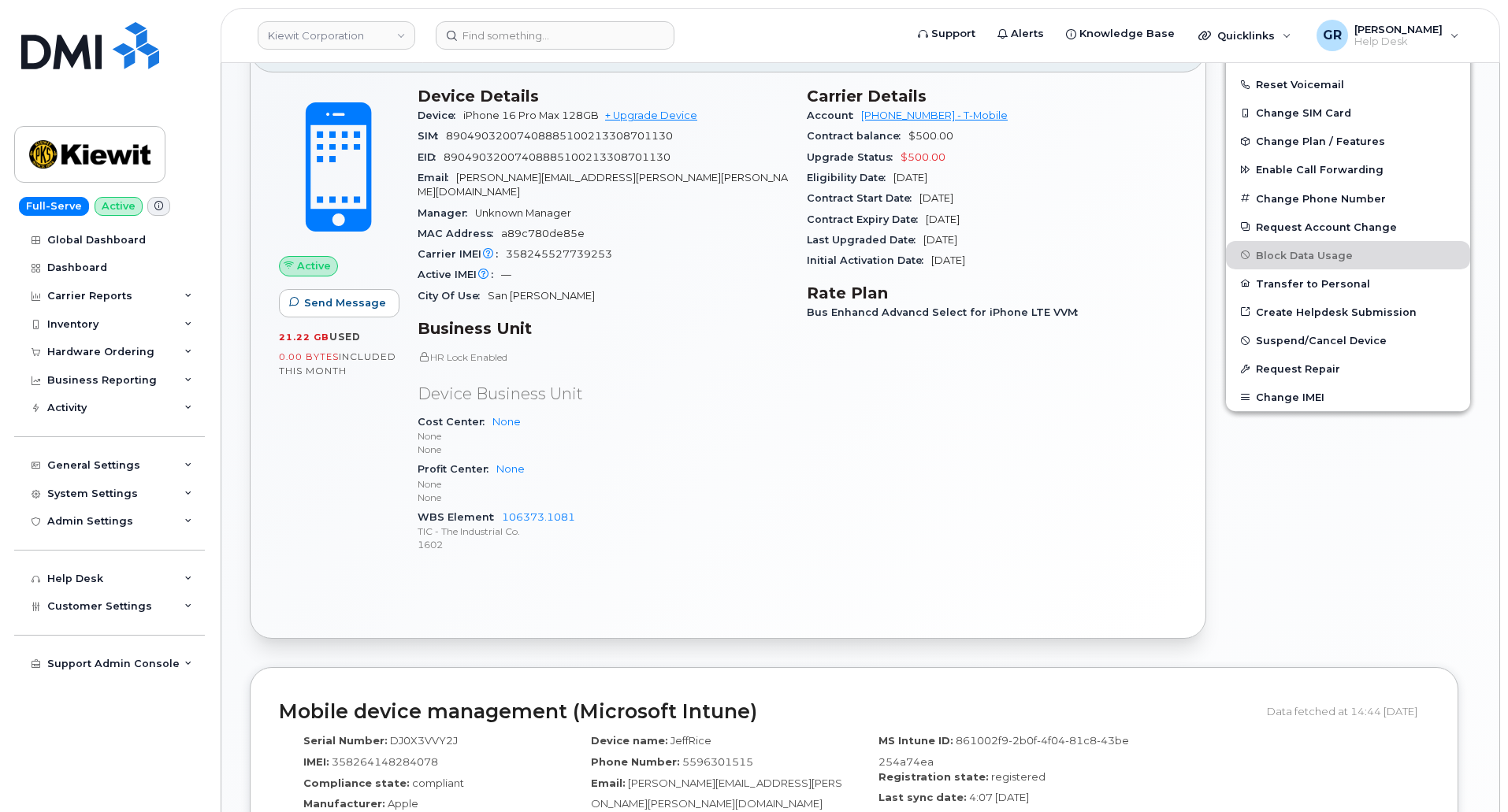
scroll to position [314, 0]
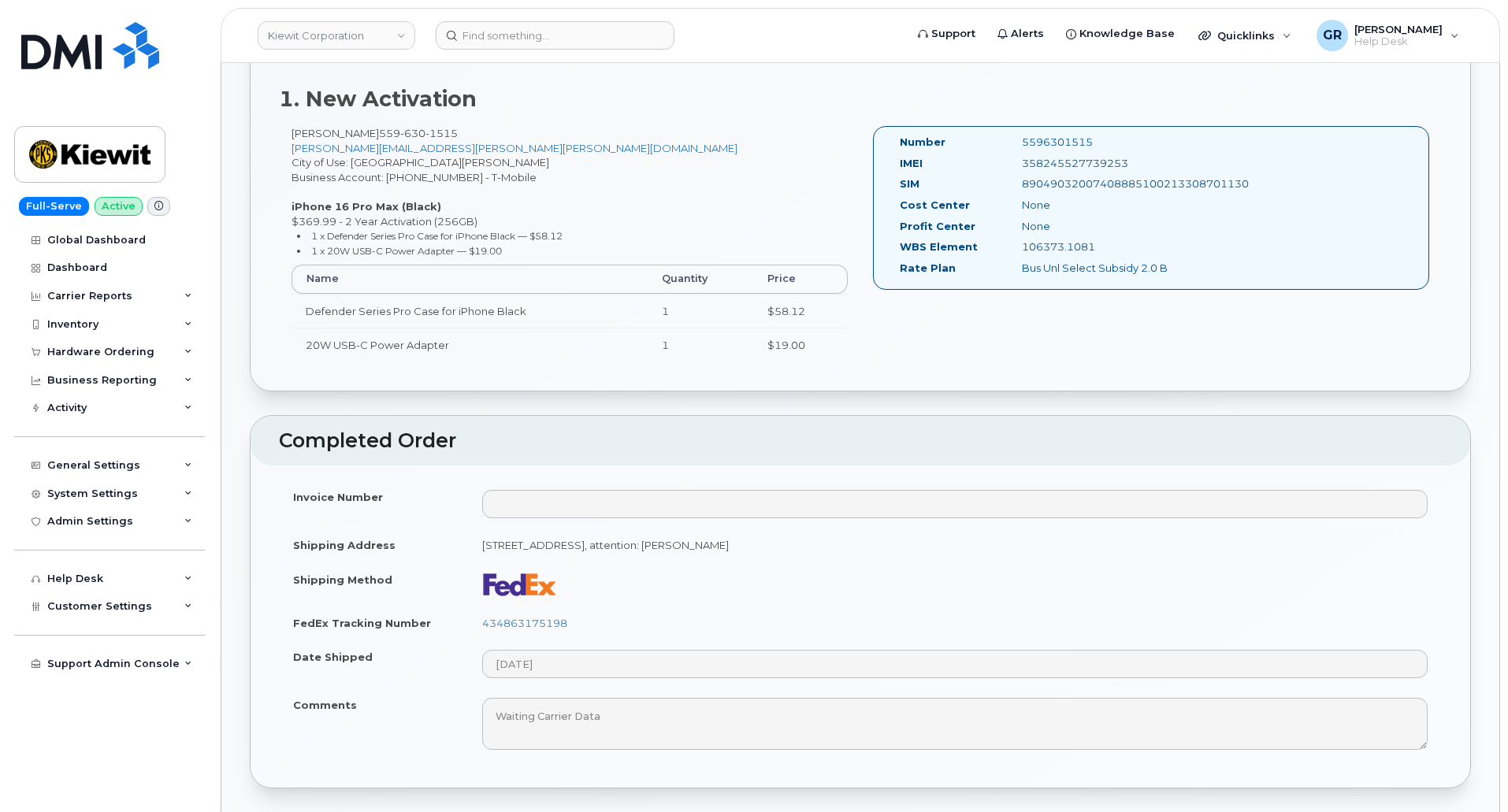
scroll to position [157, 0]
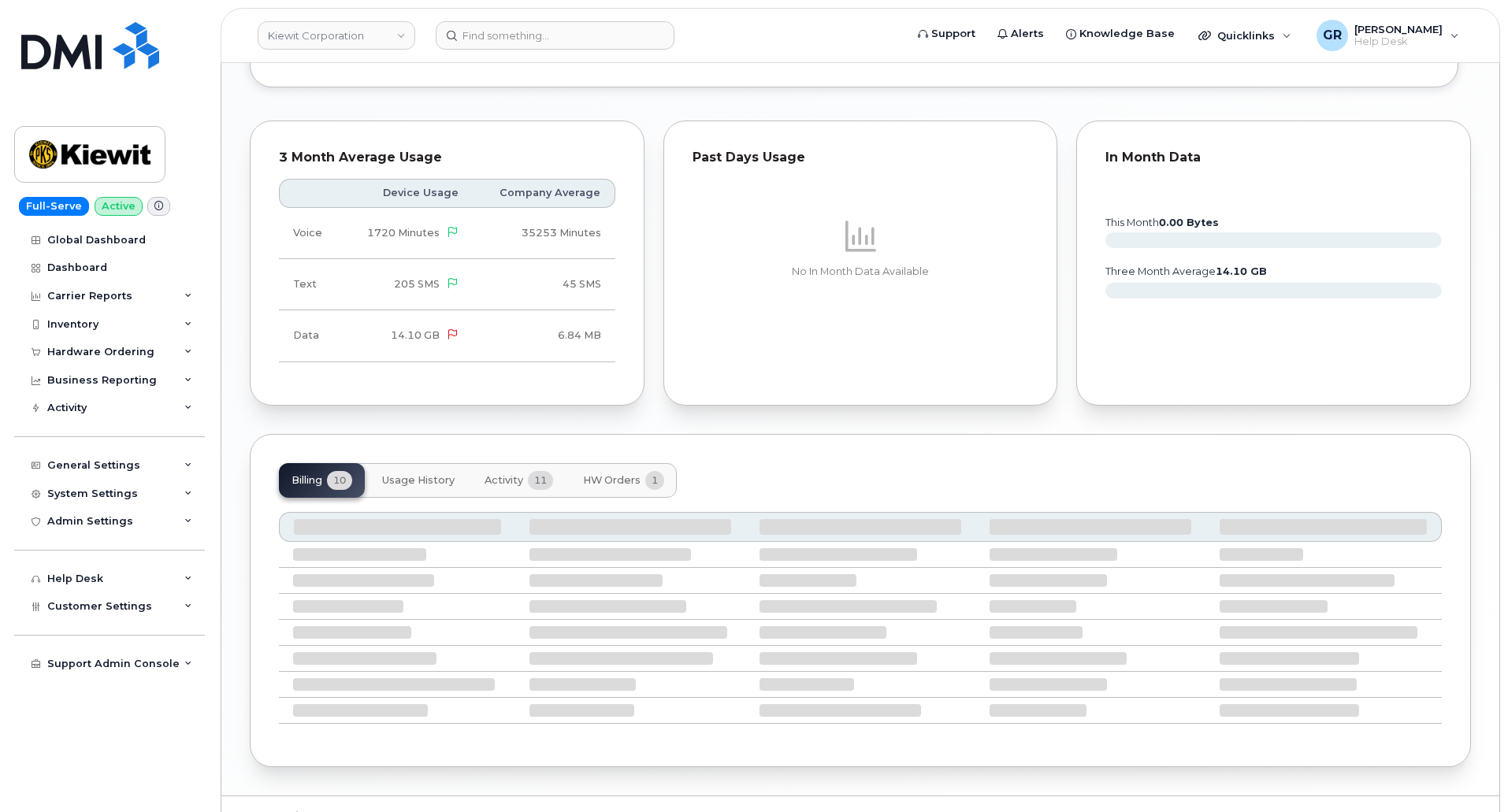
scroll to position [1406, 0]
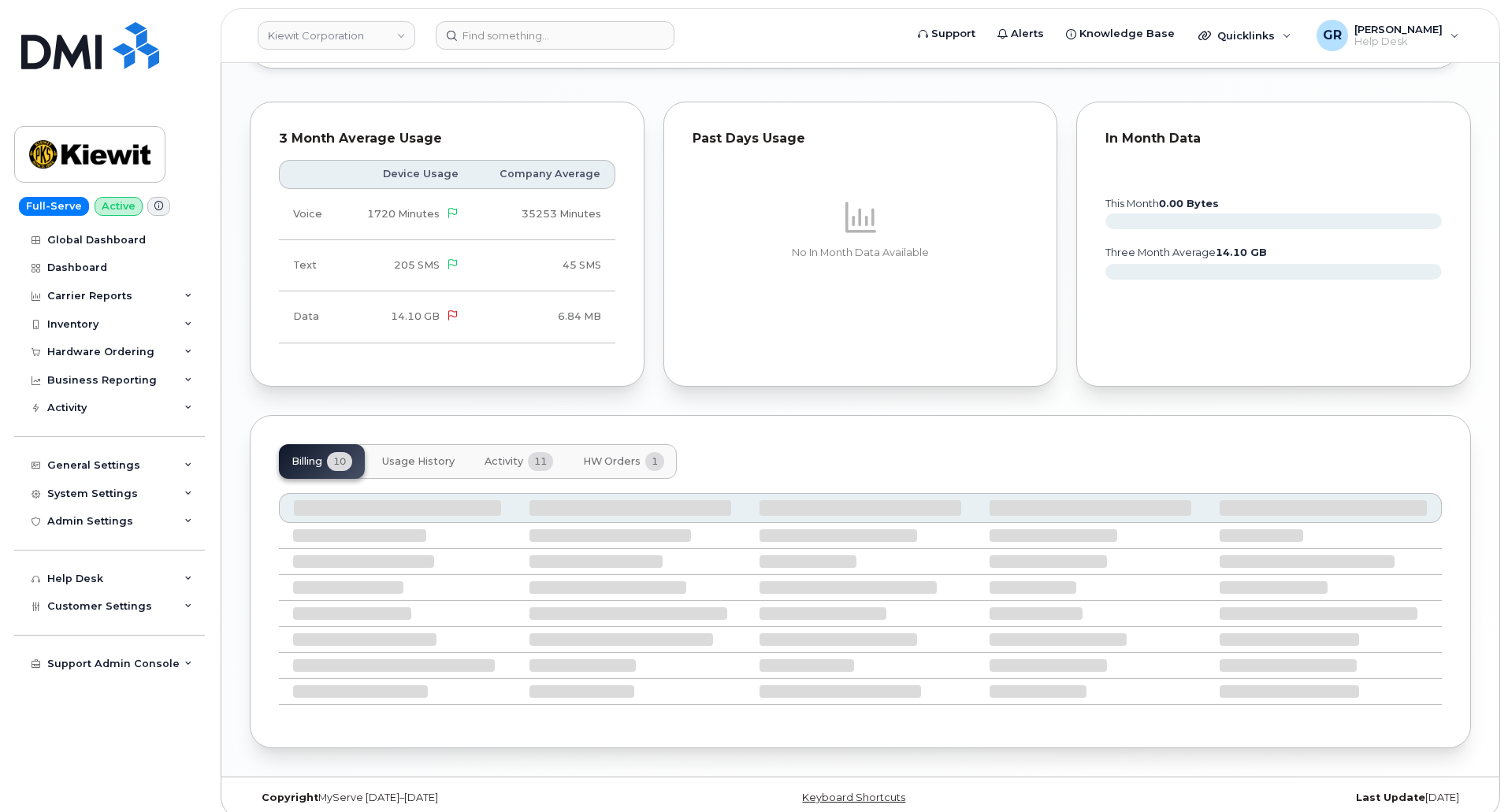
click at [527, 449] on button "Activity 11" at bounding box center [519, 462] width 94 height 35
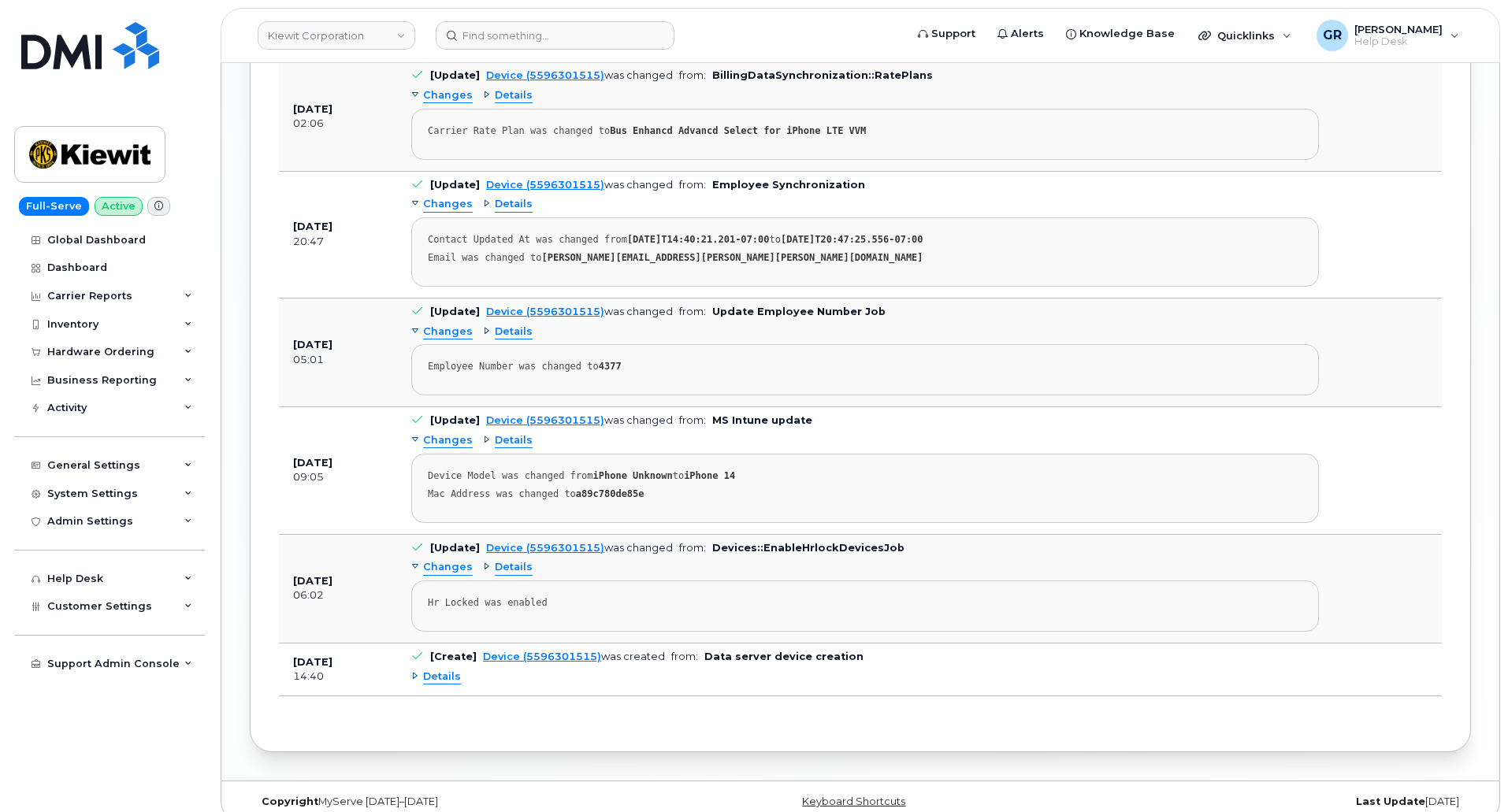
scroll to position [2268, 0]
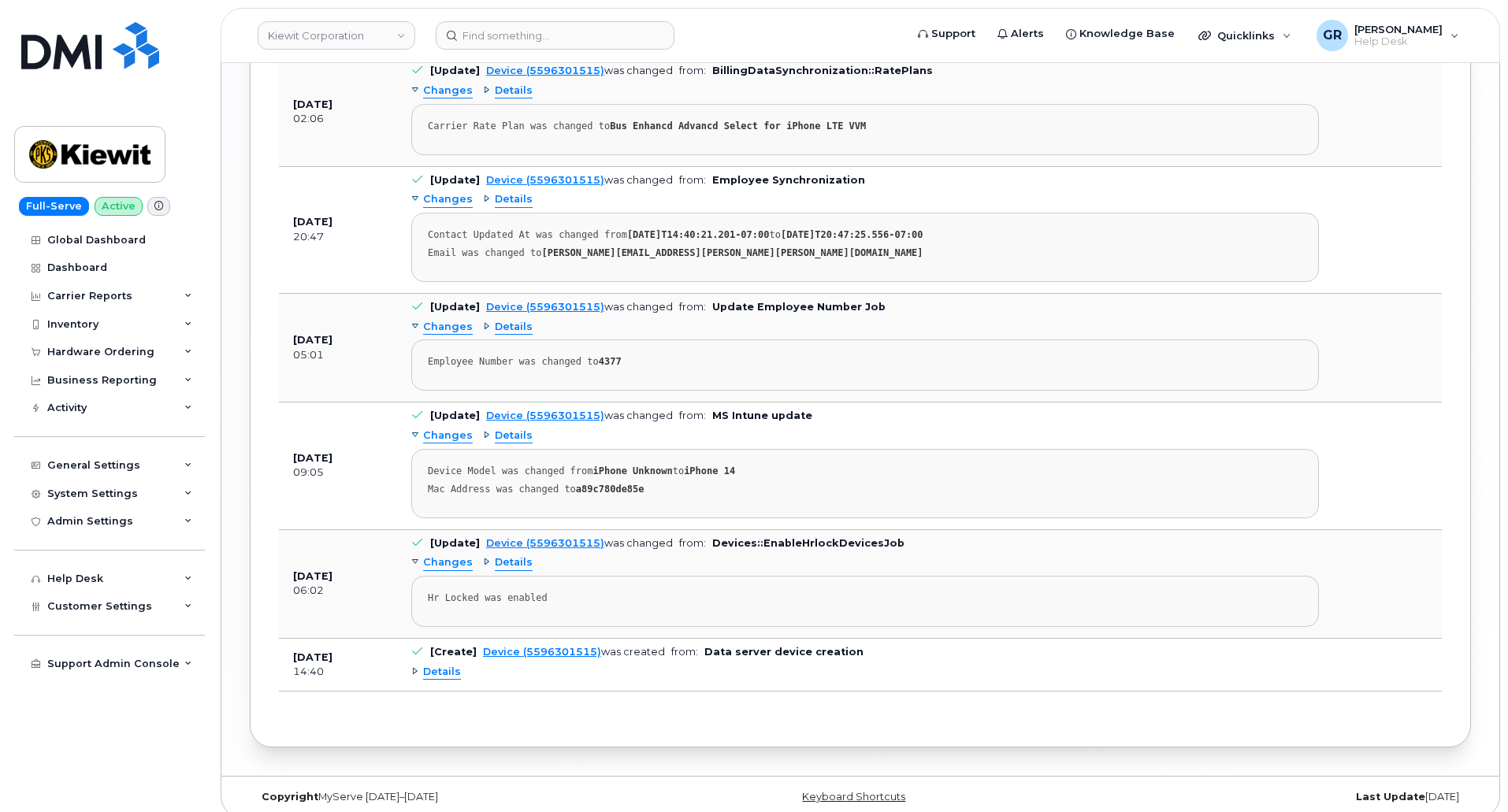
click at [431, 665] on span "Details" at bounding box center [442, 673] width 38 height 15
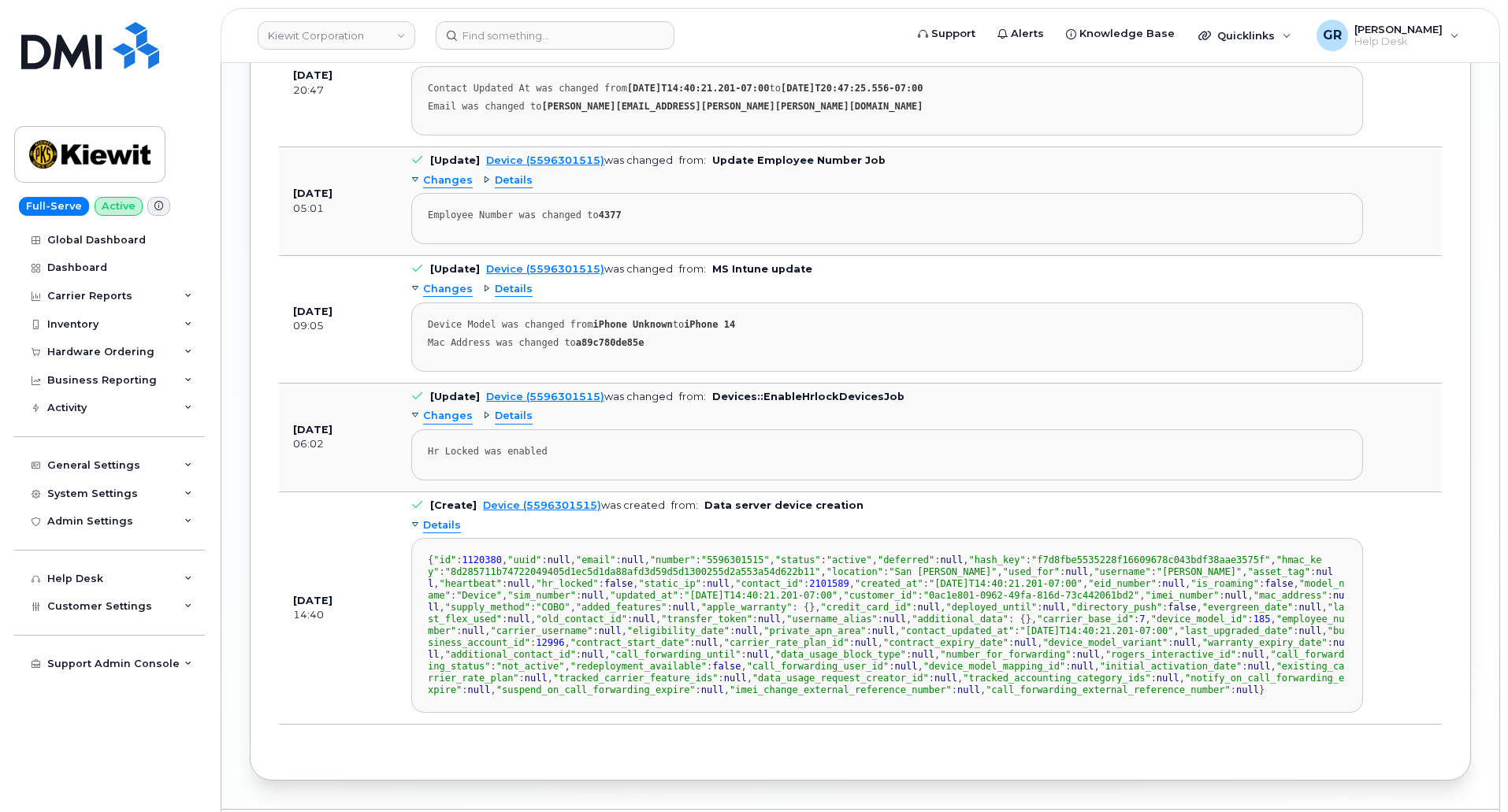
scroll to position [2426, 0]
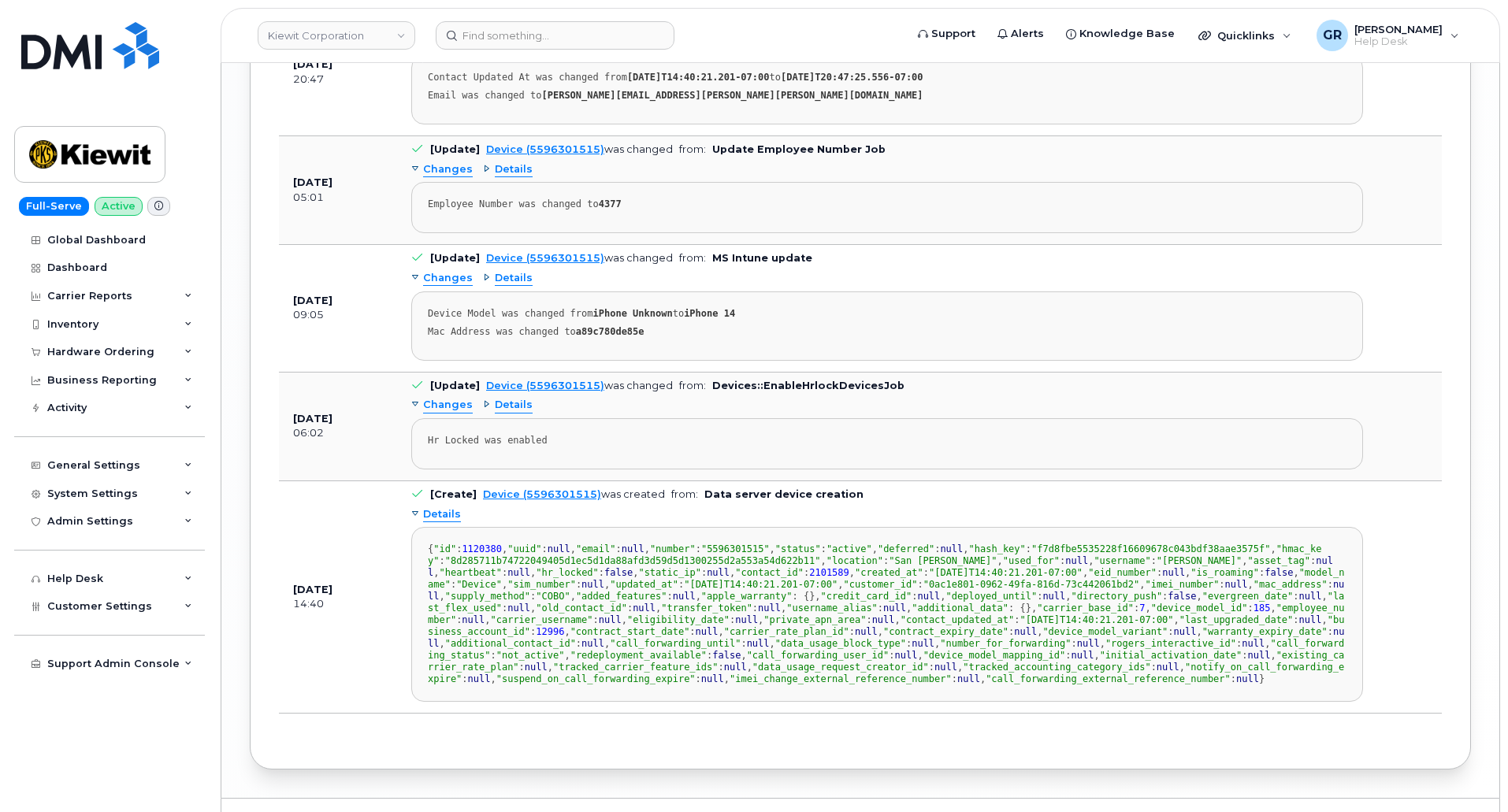
click at [437, 508] on span "Details" at bounding box center [442, 515] width 38 height 15
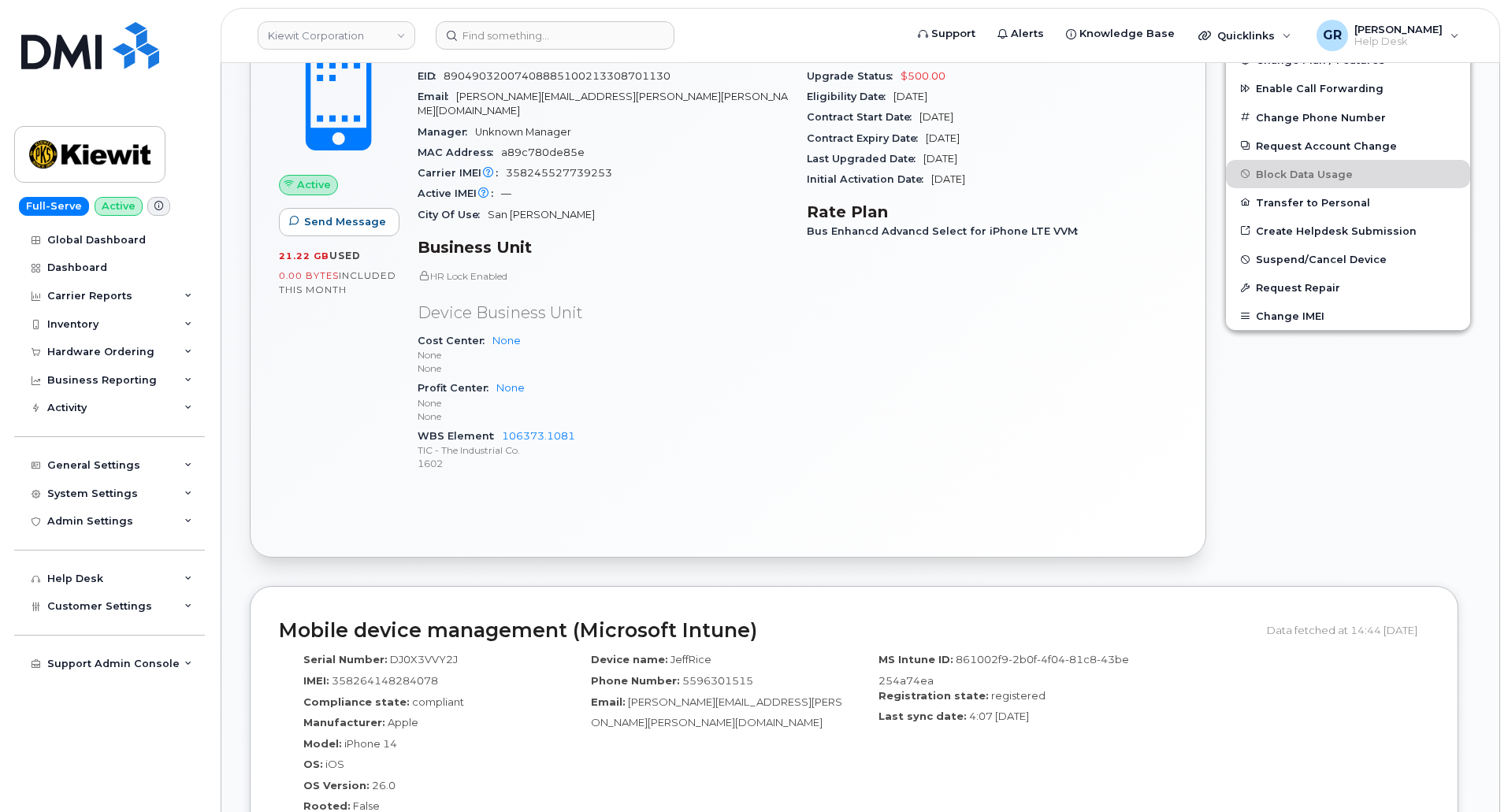
scroll to position [378, 0]
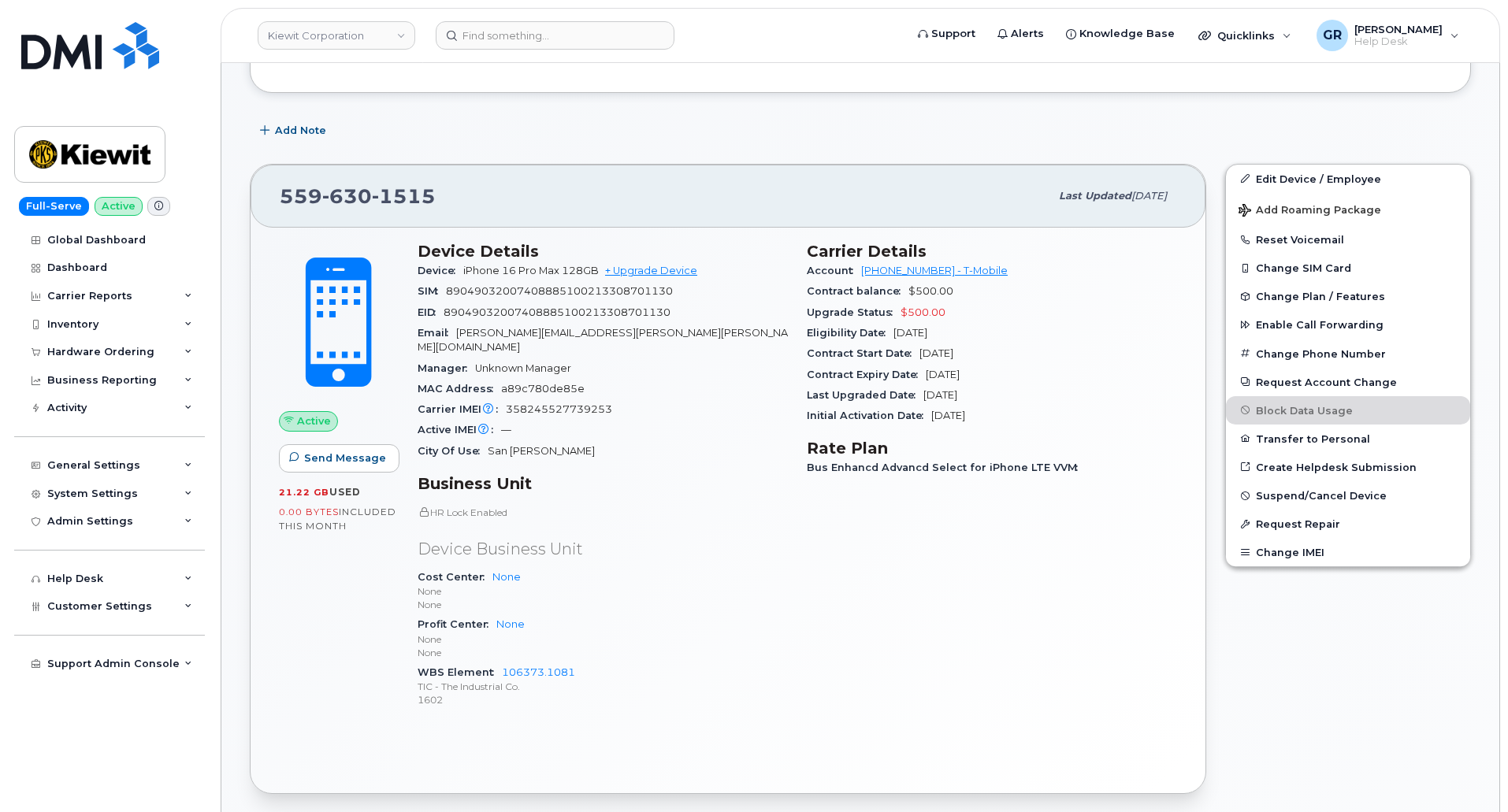
drag, startPoint x: 325, startPoint y: 280, endPoint x: 385, endPoint y: 319, distance: 71.6
click at [385, 319] on span at bounding box center [338, 322] width 139 height 146
click at [680, 379] on div "MAC Address a89c780de85e" at bounding box center [602, 389] width 370 height 21
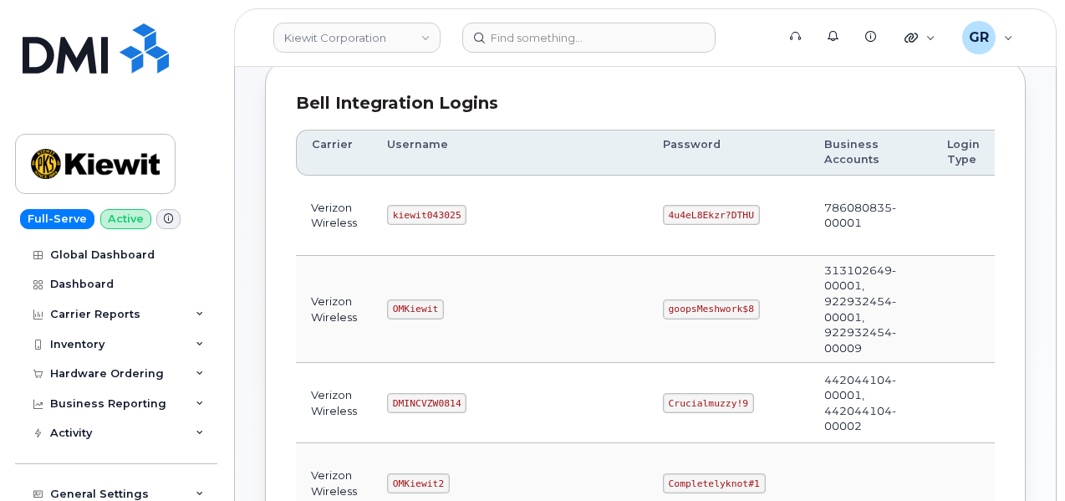
scroll to position [251, 0]
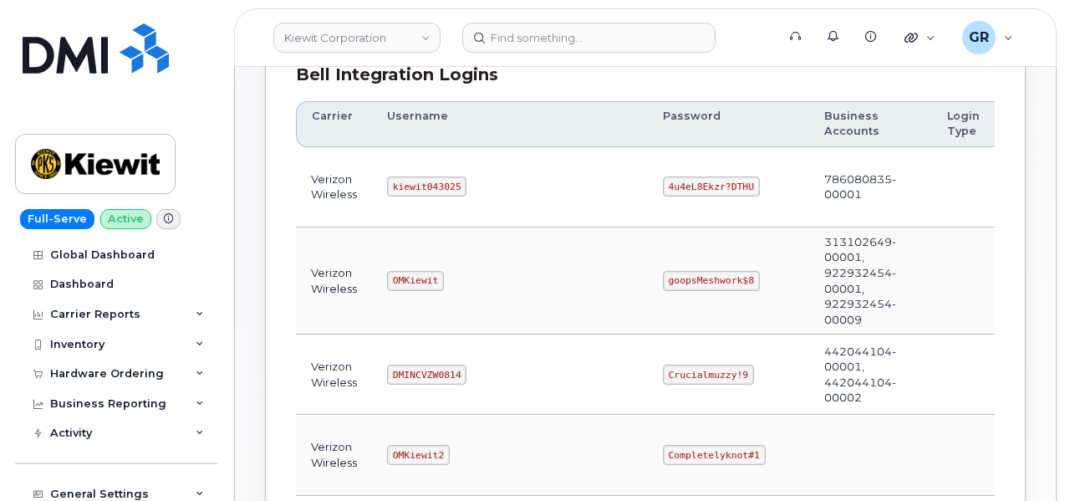
click at [663, 183] on code "4u4eL8Ekzr?DTHU" at bounding box center [711, 186] width 97 height 20
copy code "4u4eL8Ekzr?DTHU"
